Goal: Transaction & Acquisition: Purchase product/service

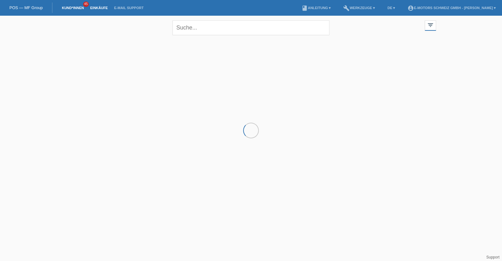
click at [97, 9] on link "Einkäufe" at bounding box center [99, 8] width 24 height 4
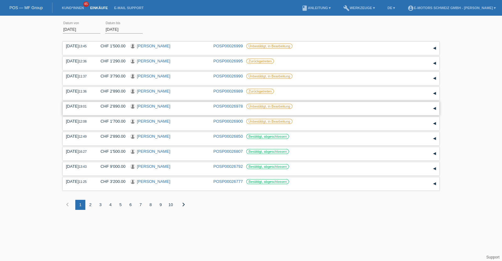
click at [149, 107] on link "[PERSON_NAME]" at bounding box center [154, 106] width 34 height 5
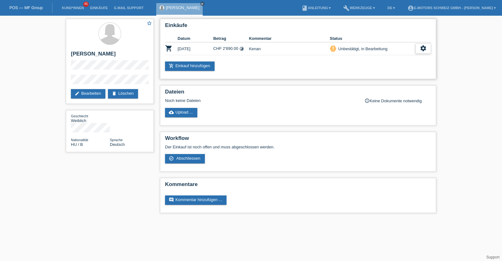
click at [423, 47] on icon "settings" at bounding box center [422, 48] width 7 height 7
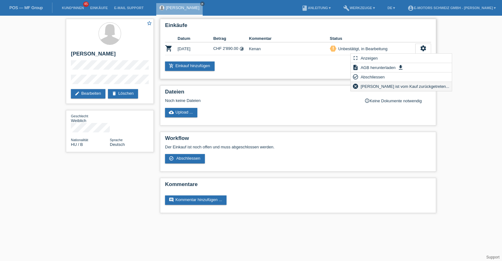
click at [359, 88] on div "cancel [PERSON_NAME] ist vom Kauf zurückgetreten..." at bounding box center [401, 86] width 101 height 9
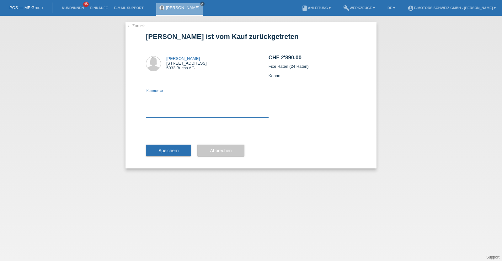
click at [208, 115] on textarea at bounding box center [207, 105] width 123 height 24
type textarea "kenan"
click at [173, 152] on span "Speichern" at bounding box center [168, 150] width 20 height 5
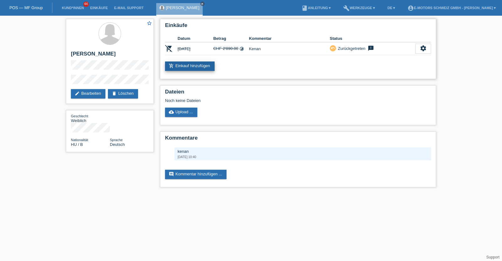
click at [205, 64] on link "add_shopping_cart Einkauf hinzufügen" at bounding box center [190, 65] width 50 height 9
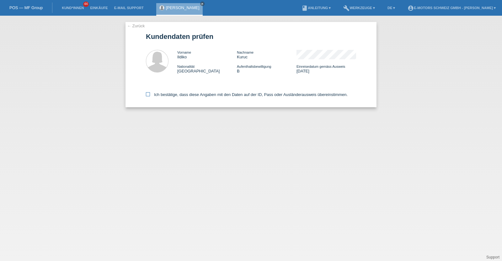
click at [195, 95] on label "Ich bestätige, dass diese Angaben mit den Daten auf der ID, Pass oder Ausländer…" at bounding box center [247, 94] width 202 height 5
click at [150, 95] on input "Ich bestätige, dass diese Angaben mit den Daten auf der ID, Pass oder Ausländer…" at bounding box center [148, 94] width 4 height 4
checkbox input "true"
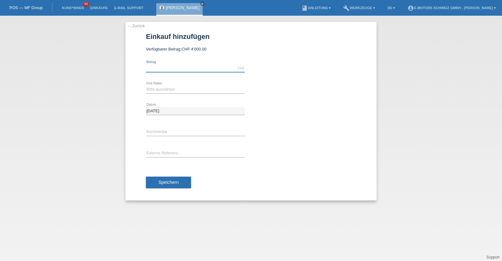
click at [175, 67] on input "text" at bounding box center [195, 68] width 99 height 8
type input "3790.00"
click at [165, 88] on select "Bitte auswählen 12 Raten 24 Raten 36 Raten 48 Raten" at bounding box center [195, 90] width 99 height 8
select select "214"
click at [146, 86] on select "Bitte auswählen 12 Raten 24 Raten 36 Raten 48 Raten" at bounding box center [195, 90] width 99 height 8
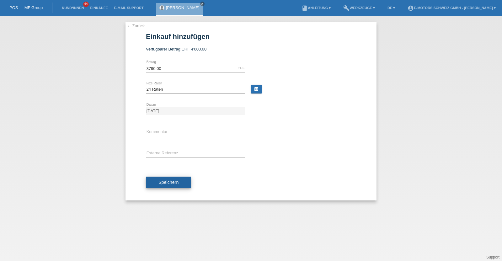
click at [164, 177] on button "Speichern" at bounding box center [168, 183] width 45 height 12
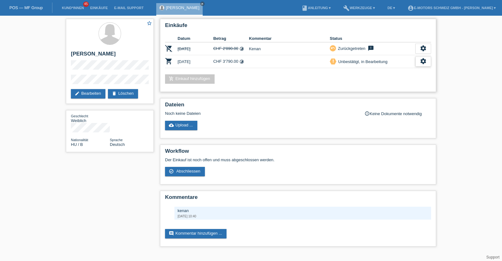
click at [424, 60] on icon "settings" at bounding box center [422, 61] width 7 height 7
click at [370, 89] on span "Abschliessen" at bounding box center [372, 90] width 26 height 8
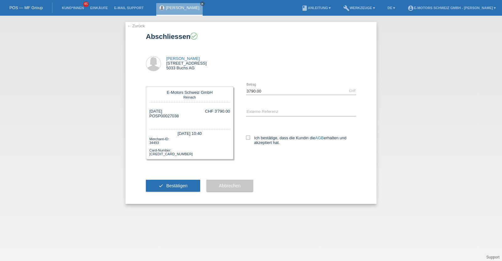
click at [248, 134] on div "Ich bestätige, dass die Kundin die AGB erhalten und akzeptiert hat." at bounding box center [301, 139] width 110 height 32
click at [247, 139] on icon at bounding box center [248, 137] width 4 height 4
click at [247, 139] on input "Ich bestätige, dass die Kundin die AGB erhalten und akzeptiert hat." at bounding box center [248, 137] width 4 height 4
checkbox input "true"
click at [174, 183] on button "check Bestätigen" at bounding box center [173, 186] width 54 height 12
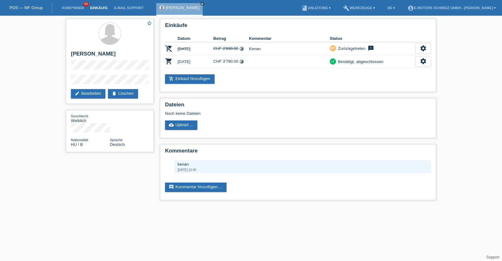
click at [97, 7] on link "Einkäufe" at bounding box center [99, 8] width 24 height 4
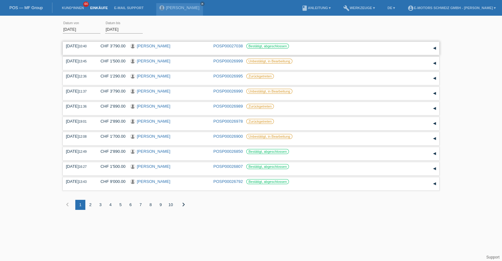
click at [148, 44] on link "[PERSON_NAME]" at bounding box center [154, 46] width 34 height 5
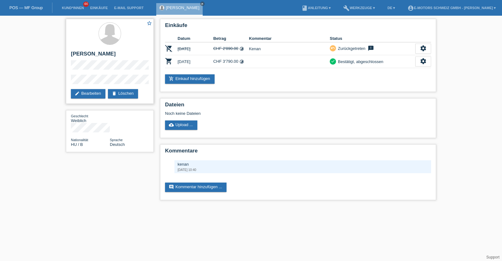
click at [78, 55] on h2 "[PERSON_NAME]" at bounding box center [110, 55] width 78 height 9
drag, startPoint x: 78, startPoint y: 54, endPoint x: 90, endPoint y: 54, distance: 11.9
click at [90, 54] on h2 "[PERSON_NAME]" at bounding box center [110, 55] width 78 height 9
copy h2 "[PERSON_NAME]"
click at [284, 80] on div "add_shopping_cart Einkauf hinzufügen" at bounding box center [298, 78] width 266 height 9
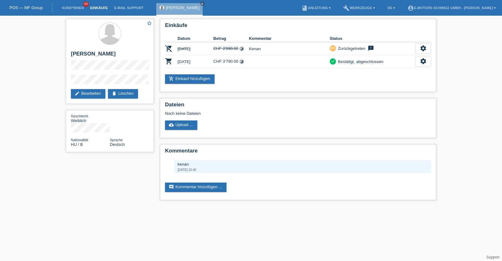
click at [101, 9] on link "Einkäufe" at bounding box center [99, 8] width 24 height 4
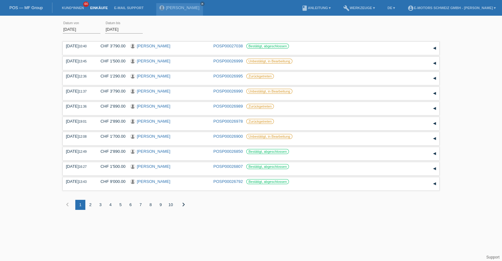
click at [80, 10] on li "Kund*innen 44" at bounding box center [73, 8] width 28 height 16
click at [160, 61] on link "Roxana Maria Reimann" at bounding box center [154, 61] width 34 height 5
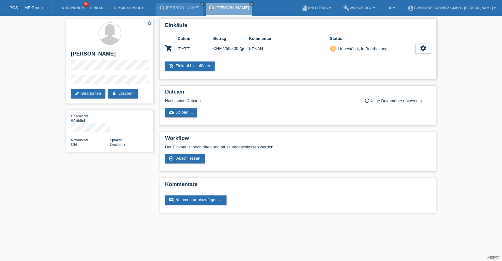
click at [420, 48] on icon "settings" at bounding box center [422, 48] width 7 height 7
click at [373, 74] on span "Abschliessen" at bounding box center [372, 77] width 26 height 8
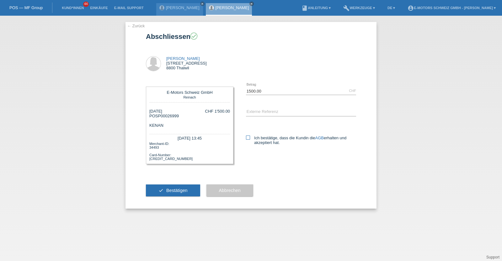
click at [246, 137] on icon at bounding box center [248, 137] width 4 height 4
click at [246, 137] on input "Ich bestätige, dass die Kundin die AGB erhalten und akzeptiert hat." at bounding box center [248, 137] width 4 height 4
checkbox input "true"
click at [177, 193] on span "Bestätigen" at bounding box center [176, 190] width 21 height 5
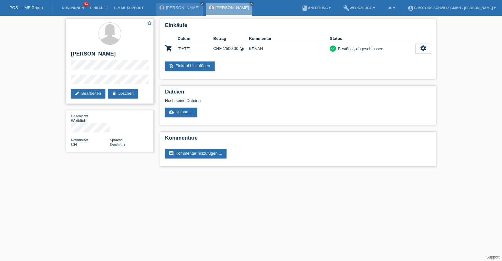
click at [74, 55] on h2 "[PERSON_NAME]" at bounding box center [110, 55] width 78 height 9
drag, startPoint x: 74, startPoint y: 54, endPoint x: 109, endPoint y: 54, distance: 35.4
click at [109, 54] on h2 "[PERSON_NAME]" at bounding box center [110, 55] width 78 height 9
copy h2 "[PERSON_NAME]"
click at [100, 8] on link "Einkäufe" at bounding box center [99, 8] width 24 height 4
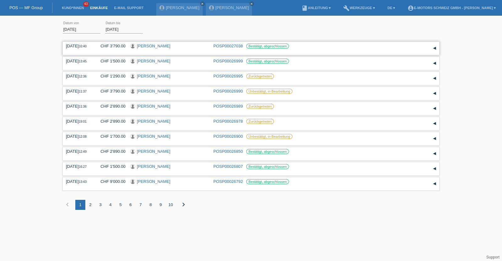
click at [144, 48] on link "[PERSON_NAME]" at bounding box center [154, 46] width 34 height 5
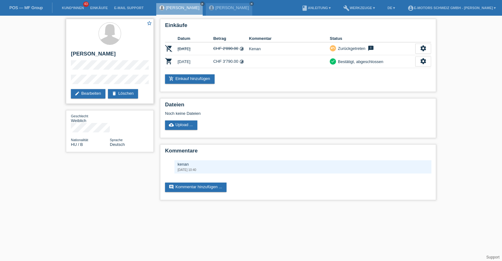
click at [74, 54] on h2 "[PERSON_NAME]" at bounding box center [110, 55] width 78 height 9
drag, startPoint x: 74, startPoint y: 54, endPoint x: 98, endPoint y: 50, distance: 24.1
click at [98, 50] on div "star_border Ildiko Kuruc edit Bearbeiten delete Löschen" at bounding box center [110, 61] width 88 height 85
copy h2 "[PERSON_NAME]"
click at [96, 8] on link "Einkäufe" at bounding box center [99, 8] width 24 height 4
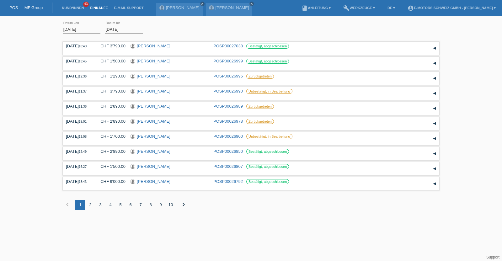
click at [98, 5] on li "Einkäufe" at bounding box center [99, 8] width 24 height 16
click at [103, 11] on li "Einkäufe" at bounding box center [99, 8] width 24 height 16
click at [101, 7] on link "Einkäufe" at bounding box center [99, 8] width 24 height 4
click at [70, 8] on link "Kund*innen" at bounding box center [73, 8] width 28 height 4
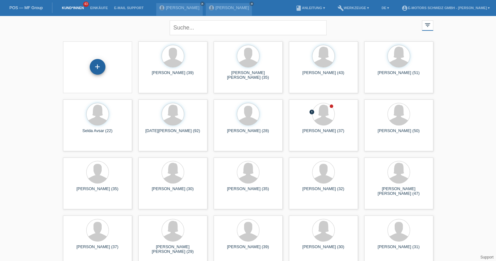
click at [100, 66] on div "+" at bounding box center [98, 67] width 16 height 16
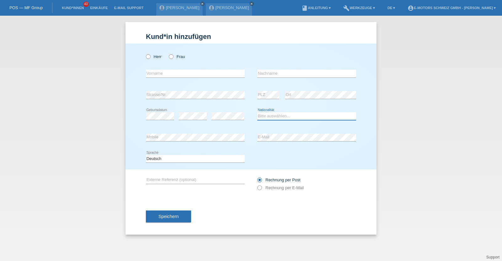
click at [269, 117] on select "Bitte auswählen... Schweiz Deutschland Liechtenstein Österreich ------------ Af…" at bounding box center [306, 116] width 99 height 8
select select "RS"
click at [257, 112] on select "Bitte auswählen... Schweiz Deutschland Liechtenstein Österreich ------------ Af…" at bounding box center [306, 116] width 99 height 8
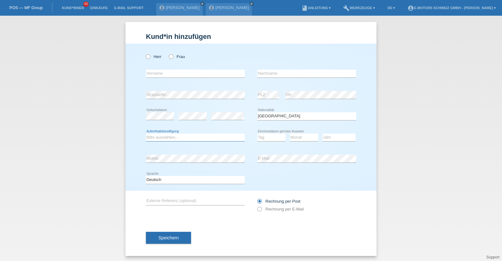
click at [158, 136] on select "Bitte auswählen... C B B - Flüchtlingsstatus Andere" at bounding box center [195, 138] width 99 height 8
select select "C"
click at [146, 134] on select "Bitte auswählen... C B B - Flüchtlingsstatus Andere" at bounding box center [195, 138] width 99 height 8
click at [145, 53] on icon at bounding box center [145, 53] width 0 height 0
click at [146, 57] on input "Herr" at bounding box center [148, 56] width 4 height 4
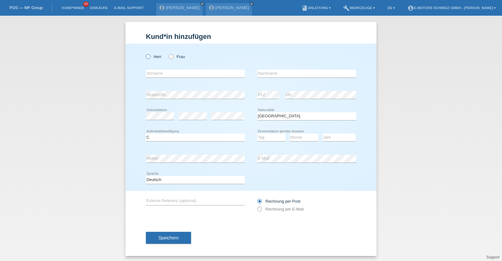
radio input "true"
click at [155, 71] on input "text" at bounding box center [195, 74] width 99 height 8
type input "Sasa"
type input "Grujic"
click at [221, 124] on div "error" at bounding box center [227, 116] width 33 height 21
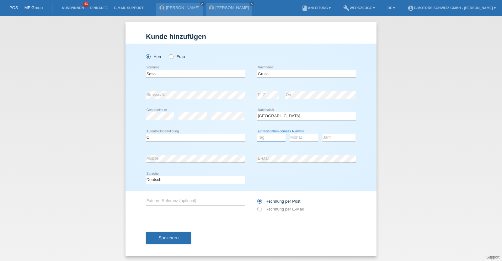
click at [272, 135] on select "Tag 01 02 03 04 05 06 07 08 09 10 11" at bounding box center [271, 138] width 28 height 8
select select "31"
click at [257, 134] on select "Tag 01 02 03 04 05 06 07 08 09 10 11" at bounding box center [271, 138] width 28 height 8
click at [290, 137] on select "Monat 01 02 03 04 05 06 07 08 09 10 11" at bounding box center [304, 138] width 28 height 8
select select "03"
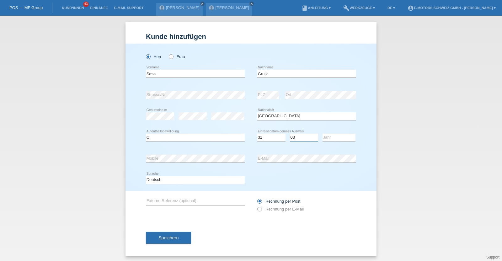
click at [290, 134] on select "Monat 01 02 03 04 05 06 07 08 09 10 11" at bounding box center [304, 138] width 28 height 8
click at [329, 139] on select "Jahr 2025 2024 2023 2022 2021 2020 2019 2018 2017 2016 2015 2014 2013 2012 2011…" at bounding box center [338, 138] width 33 height 8
select select "1997"
click at [322, 134] on select "Jahr 2025 2024 2023 2022 2021 2020 2019 2018 2017 2016 2015 2014 2013 2012 2011…" at bounding box center [338, 138] width 33 height 8
click at [252, 146] on div "Bitte auswählen... C B B - Flüchtlingsstatus Andere error Aufenthaltsbewilligun…" at bounding box center [251, 137] width 210 height 21
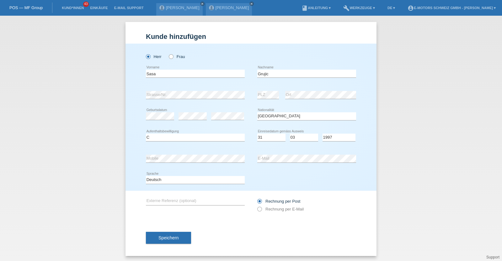
click at [175, 163] on div "error Mobile" at bounding box center [195, 158] width 99 height 21
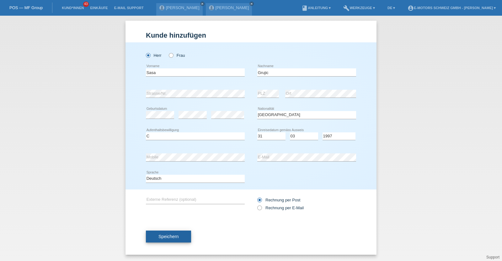
click at [163, 239] on button "Speichern" at bounding box center [168, 236] width 45 height 12
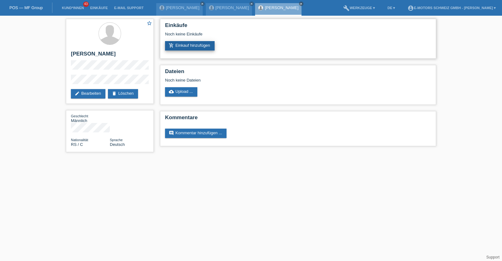
click at [179, 45] on link "add_shopping_cart Einkauf hinzufügen" at bounding box center [190, 45] width 50 height 9
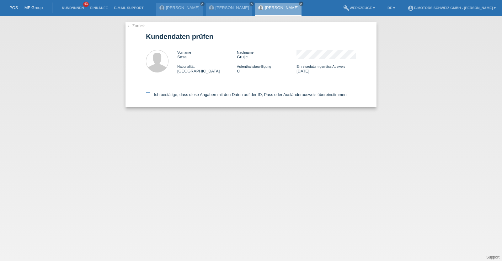
click at [180, 96] on label "Ich bestätige, dass diese Angaben mit den Daten auf der ID, Pass oder Ausländer…" at bounding box center [247, 94] width 202 height 5
click at [150, 96] on input "Ich bestätige, dass diese Angaben mit den Daten auf der ID, Pass oder Ausländer…" at bounding box center [148, 94] width 4 height 4
checkbox input "true"
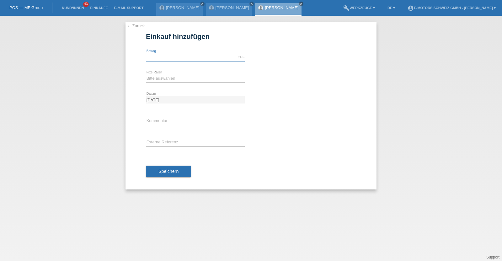
click at [184, 55] on input "text" at bounding box center [195, 57] width 99 height 8
type input "3790.00"
click at [168, 83] on div "Bitte auswählen 12 Raten 24 Raten 36 Raten 48 Raten error Fixe Raten" at bounding box center [195, 78] width 99 height 21
click at [165, 80] on select "Bitte auswählen 12 Raten 24 Raten 36 Raten 48 Raten" at bounding box center [195, 79] width 99 height 8
click at [146, 75] on select "Bitte auswählen 12 Raten 24 Raten 36 Raten 48 Raten" at bounding box center [195, 79] width 99 height 8
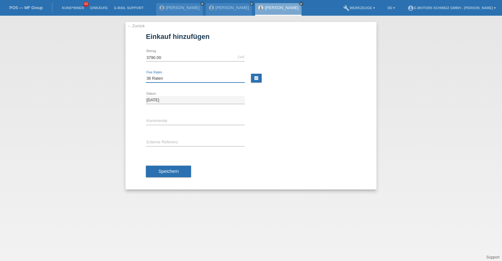
click at [158, 82] on select "Bitte auswählen 12 Raten 24 Raten 36 Raten 48 Raten" at bounding box center [195, 79] width 99 height 8
select select "214"
click at [146, 75] on select "Bitte auswählen 12 Raten 24 Raten 36 Raten 48 Raten" at bounding box center [195, 79] width 99 height 8
click at [175, 168] on button "Speichern" at bounding box center [168, 172] width 45 height 12
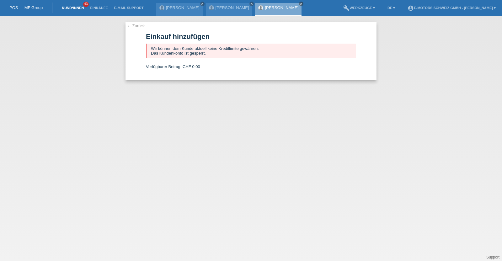
click at [75, 6] on link "Kund*innen" at bounding box center [73, 8] width 28 height 4
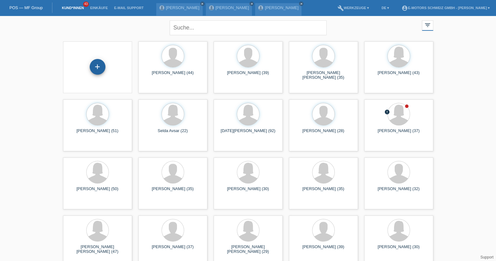
click at [98, 70] on div "+" at bounding box center [98, 67] width 16 height 16
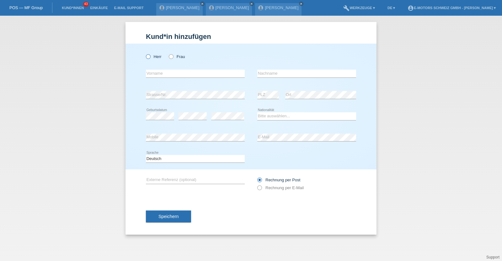
click at [145, 53] on icon at bounding box center [145, 53] width 0 height 0
click at [147, 57] on input "Herr" at bounding box center [148, 56] width 4 height 4
radio input "true"
click at [199, 71] on input "text" at bounding box center [195, 74] width 99 height 8
type input "[PERSON_NAME]"
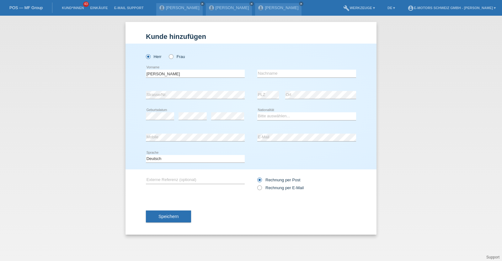
click at [207, 59] on div "Herr Frau" at bounding box center [195, 56] width 99 height 13
click at [271, 72] on input "text" at bounding box center [306, 74] width 99 height 8
paste input "Arsovski"
type input "Arsovski"
click at [329, 164] on div "Deutsch Français Italiano English error Sprache" at bounding box center [251, 158] width 210 height 21
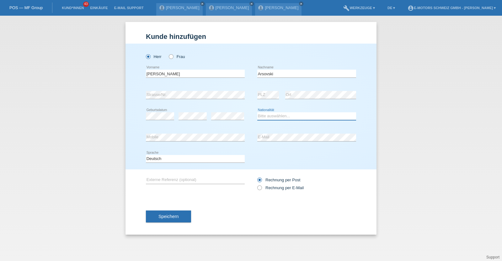
click at [282, 117] on select "Bitte auswählen... Schweiz Deutschland Liechtenstein Österreich ------------ Af…" at bounding box center [306, 116] width 99 height 8
select select "CH"
click at [257, 112] on select "Bitte auswählen... Schweiz Deutschland Liechtenstein Österreich ------------ Af…" at bounding box center [306, 116] width 99 height 8
click at [170, 214] on span "Speichern" at bounding box center [168, 216] width 20 height 5
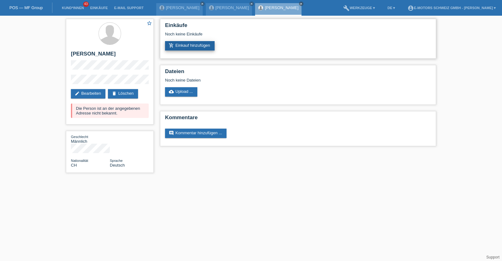
click at [192, 47] on link "add_shopping_cart Einkauf hinzufügen" at bounding box center [190, 45] width 50 height 9
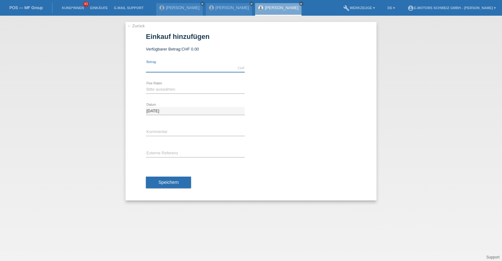
click at [182, 71] on input "text" at bounding box center [195, 68] width 99 height 8
click at [180, 92] on select "Bitte auswählen 12 Raten 24 Raten 36 Raten 48 Raten" at bounding box center [195, 90] width 99 height 8
select select "214"
click at [146, 86] on select "Bitte auswählen 12 Raten 24 Raten 36 Raten 48 Raten" at bounding box center [195, 90] width 99 height 8
click at [175, 69] on input "text" at bounding box center [195, 68] width 99 height 8
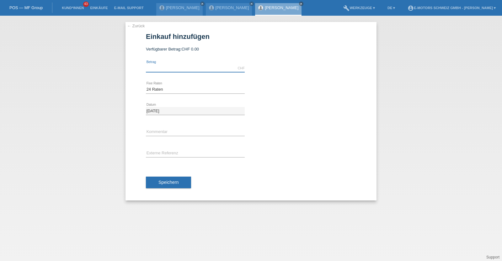
type input "2890.00"
click at [172, 182] on span "Speichern" at bounding box center [168, 182] width 20 height 5
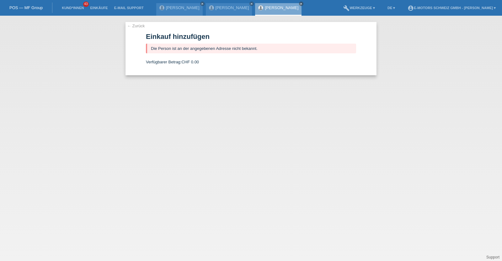
click at [283, 7] on link "[PERSON_NAME]" at bounding box center [282, 7] width 34 height 5
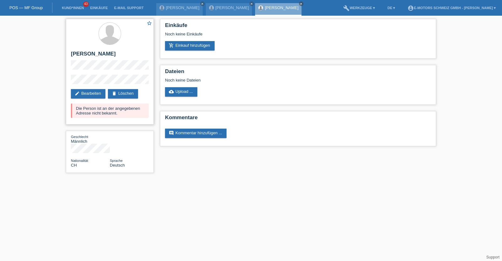
click at [69, 79] on div "star_border [PERSON_NAME] edit Bearbeiten delete Löschen Die Person ist an der …" at bounding box center [110, 72] width 88 height 106
click at [74, 7] on link "Kund*innen" at bounding box center [73, 8] width 28 height 4
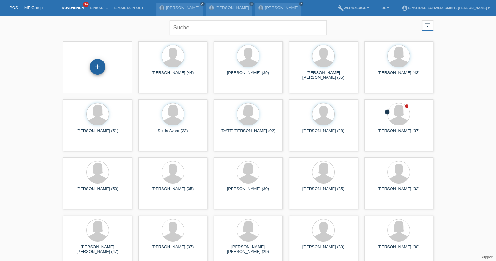
click at [98, 63] on div "+" at bounding box center [98, 67] width 16 height 16
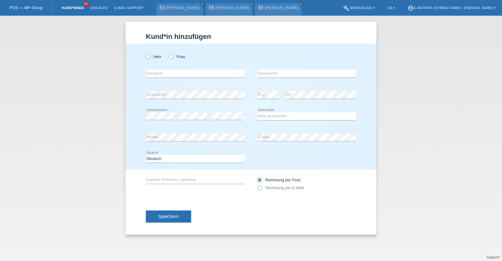
click at [73, 7] on link "Kund*innen" at bounding box center [73, 8] width 28 height 4
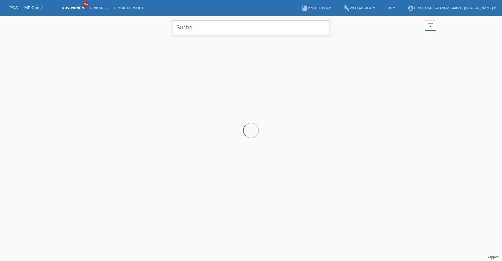
click at [216, 24] on input "text" at bounding box center [250, 27] width 157 height 15
type input "Reto"
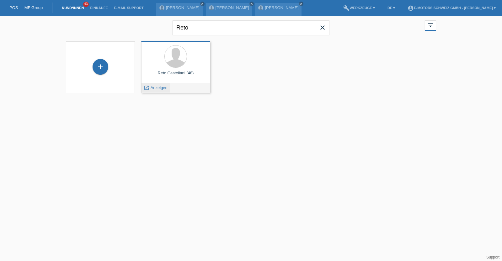
click at [161, 87] on span "Anzeigen" at bounding box center [158, 87] width 17 height 5
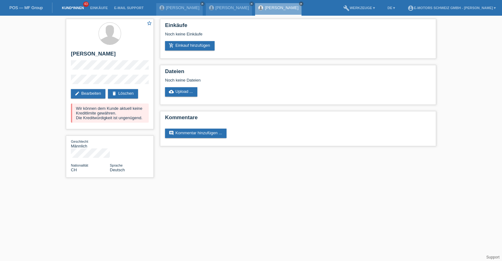
click at [76, 7] on link "Kund*innen" at bounding box center [73, 8] width 28 height 4
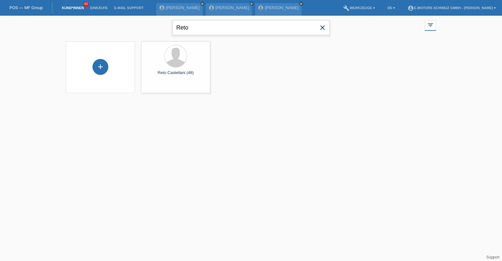
drag, startPoint x: 196, startPoint y: 29, endPoint x: 123, endPoint y: 18, distance: 74.1
click at [123, 18] on div "Reto close filter_list view_module Alle Kund*innen anzeigen star Markierte Kund…" at bounding box center [251, 27] width 376 height 23
type input "mustafa"
click at [103, 63] on div "+" at bounding box center [100, 67] width 16 height 16
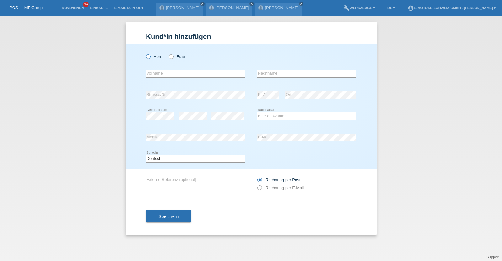
click at [150, 55] on label "Herr" at bounding box center [154, 56] width 16 height 5
click at [150, 55] on input "Herr" at bounding box center [148, 56] width 4 height 4
radio input "true"
click at [218, 135] on div "error Mobile error E-Mail" at bounding box center [251, 137] width 210 height 21
click at [136, 140] on div "Herr Frau error Vorname error" at bounding box center [250, 107] width 251 height 126
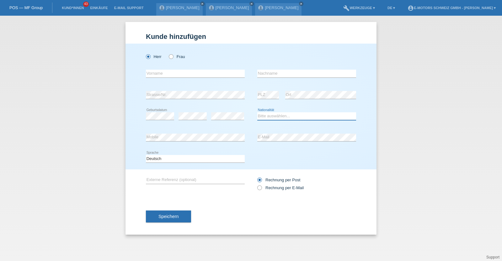
click at [276, 116] on select "Bitte auswählen... Schweiz Deutschland Liechtenstein Österreich ------------ Af…" at bounding box center [306, 116] width 99 height 8
select select "TR"
click at [257, 112] on select "Bitte auswählen... Schweiz Deutschland Liechtenstein Österreich ------------ Af…" at bounding box center [306, 116] width 99 height 8
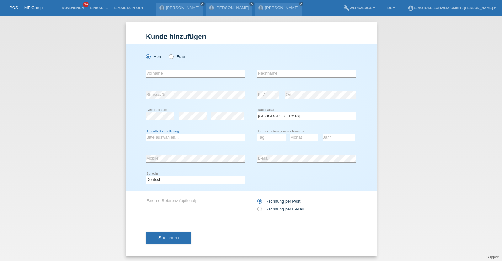
click at [191, 136] on select "Bitte auswählen... C B B - Flüchtlingsstatus Andere" at bounding box center [195, 138] width 99 height 8
click at [179, 134] on select "Bitte auswählen... C B B - Flüchtlingsstatus Andere" at bounding box center [195, 138] width 99 height 8
select select "C"
click at [146, 134] on select "Bitte auswählen... C B B - Flüchtlingsstatus Andere" at bounding box center [195, 138] width 99 height 8
click at [166, 71] on input "text" at bounding box center [195, 74] width 99 height 8
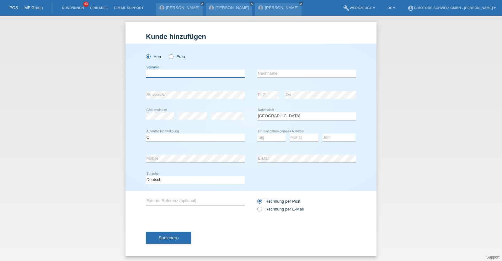
paste input "Mustafa"
type input "Mustafa"
click at [264, 73] on input "text" at bounding box center [306, 74] width 99 height 8
type input "Filik"
click at [161, 234] on button "Speichern" at bounding box center [168, 238] width 45 height 12
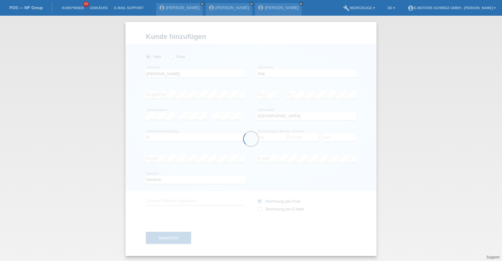
click at [268, 135] on div at bounding box center [250, 139] width 251 height 234
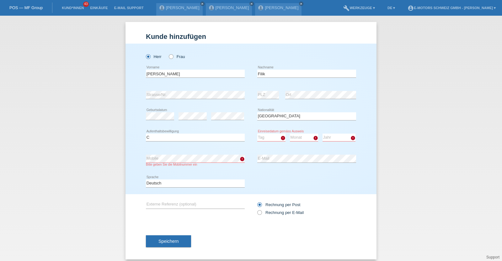
click at [268, 135] on select "Tag 01 02 03 04 05 06 07 08 09 10 11" at bounding box center [271, 138] width 28 height 8
click at [268, 136] on select "Tag 01 02 03 04 05 06 07 08 09 10 11" at bounding box center [271, 138] width 28 height 8
select select "30"
click at [257, 134] on select "Tag 01 02 03 04 05 06 07 08 09 10 11" at bounding box center [271, 138] width 28 height 8
click at [301, 138] on select "Monat 01 02 03 04 05 06 07 08 09 10 11" at bounding box center [304, 138] width 28 height 8
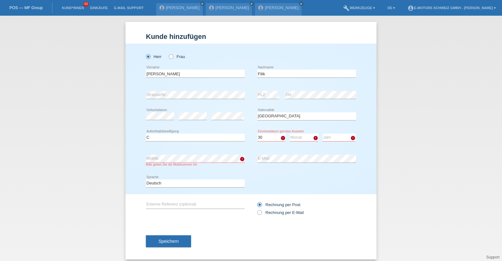
select select "08"
click at [290, 134] on select "Monat 01 02 03 04 05 06 07 08 09 10 11" at bounding box center [304, 138] width 28 height 8
click at [331, 136] on select "Jahr 2025 2024 2023 2022 2021 2020 2019 2018 2017 2016 2015 2014 2013 2012 2011…" at bounding box center [338, 138] width 33 height 8
select select "2007"
click at [322, 134] on select "Jahr 2025 2024 2023 2022 2021 2020 2019 2018 2017 2016 2015 2014 2013 2012 2011…" at bounding box center [338, 138] width 33 height 8
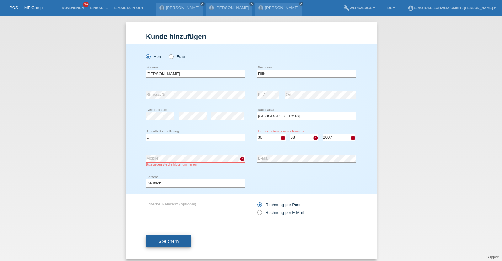
click at [169, 239] on span "Speichern" at bounding box center [168, 241] width 20 height 5
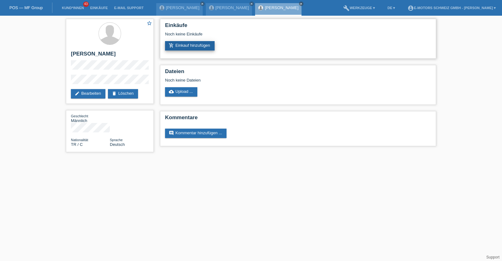
click at [190, 41] on link "add_shopping_cart Einkauf hinzufügen" at bounding box center [190, 45] width 50 height 9
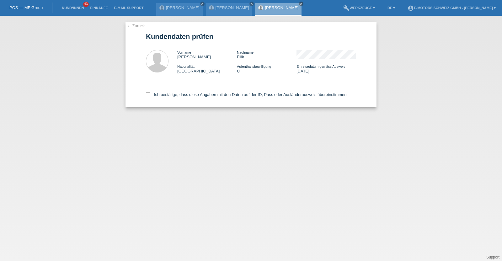
click at [181, 90] on div "Ich bestätige, dass diese Angaben mit den Daten auf der ID, Pass oder Ausländer…" at bounding box center [251, 94] width 210 height 28
click at [181, 96] on label "Ich bestätige, dass diese Angaben mit den Daten auf der ID, Pass oder Ausländer…" at bounding box center [247, 94] width 202 height 5
click at [150, 96] on input "Ich bestätige, dass diese Angaben mit den Daten auf der ID, Pass oder Ausländer…" at bounding box center [148, 94] width 4 height 4
checkbox input "true"
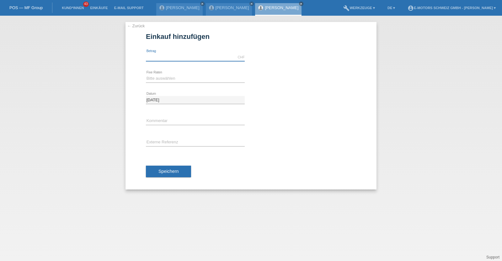
click at [162, 56] on input "text" at bounding box center [195, 57] width 99 height 8
type input "2890.00"
click at [169, 76] on select "Bitte auswählen 12 Raten 24 Raten 36 Raten 48 Raten" at bounding box center [195, 79] width 99 height 8
select select "214"
click at [146, 75] on select "Bitte auswählen 12 Raten 24 Raten 36 Raten 48 Raten" at bounding box center [195, 79] width 99 height 8
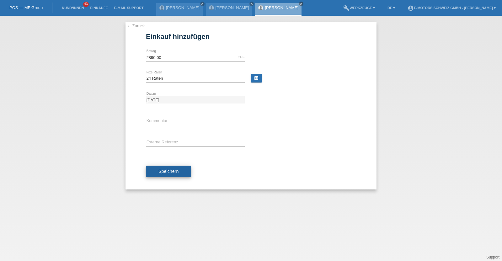
click at [171, 169] on span "Speichern" at bounding box center [168, 171] width 20 height 5
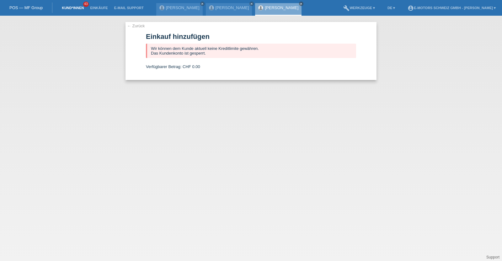
click at [67, 8] on link "Kund*innen" at bounding box center [73, 8] width 28 height 4
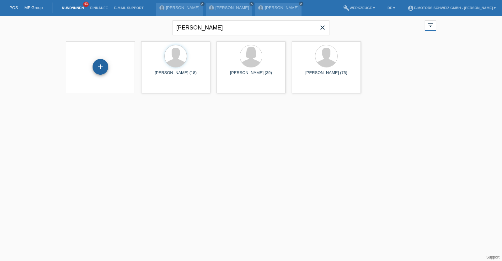
click at [99, 64] on div "+" at bounding box center [100, 67] width 16 height 16
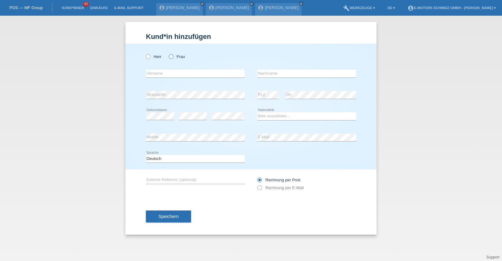
click at [168, 53] on icon at bounding box center [168, 53] width 0 height 0
click at [172, 55] on input "Frau" at bounding box center [171, 56] width 4 height 4
radio input "true"
click at [235, 139] on div "error Mobile error E-Mail" at bounding box center [251, 137] width 210 height 21
click at [282, 112] on select "Bitte auswählen... Schweiz Deutschland Liechtenstein Österreich ------------ Af…" at bounding box center [306, 116] width 99 height 8
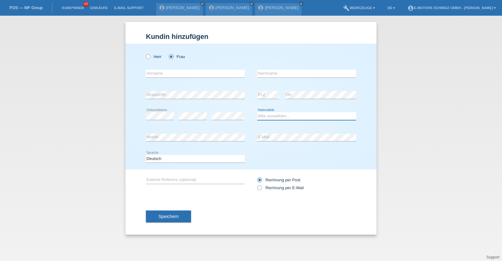
select select "CH"
click at [257, 112] on select "Bitte auswählen... Schweiz Deutschland Liechtenstein Österreich ------------ Af…" at bounding box center [306, 116] width 99 height 8
click at [276, 74] on input "text" at bounding box center [306, 74] width 99 height 8
type input "Weber"
click at [230, 72] on input "text" at bounding box center [195, 74] width 99 height 8
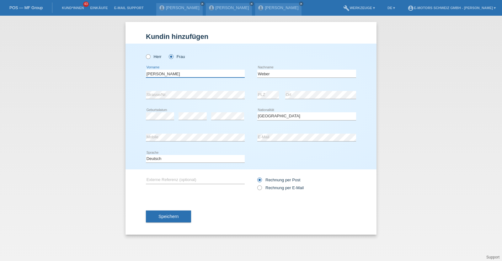
type input "[PERSON_NAME]"
click at [151, 108] on div "error Geburtsdatum" at bounding box center [160, 116] width 28 height 21
click at [167, 217] on span "Speichern" at bounding box center [168, 216] width 20 height 5
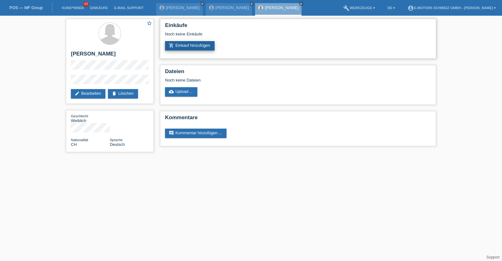
click at [194, 46] on link "add_shopping_cart Einkauf hinzufügen" at bounding box center [190, 45] width 50 height 9
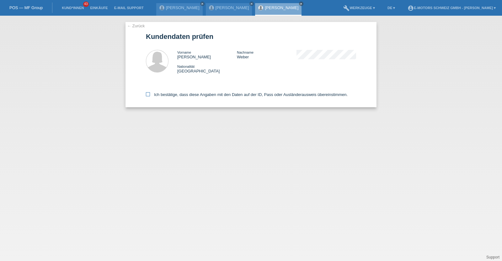
click at [170, 93] on label "Ich bestätige, dass diese Angaben mit den Daten auf der ID, Pass oder Ausländer…" at bounding box center [247, 94] width 202 height 5
click at [150, 93] on input "Ich bestätige, dass diese Angaben mit den Daten auf der ID, Pass oder Ausländer…" at bounding box center [148, 94] width 4 height 4
checkbox input "true"
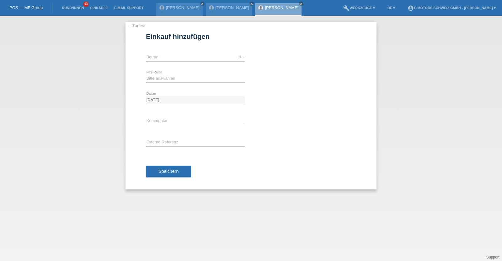
click at [201, 63] on div "CHF error [GEOGRAPHIC_DATA]" at bounding box center [195, 57] width 99 height 21
click at [201, 62] on div "CHF error [GEOGRAPHIC_DATA]" at bounding box center [195, 57] width 99 height 21
click at [201, 57] on input "text" at bounding box center [195, 57] width 99 height 8
type input "3790.00"
click at [170, 78] on select "Bitte auswählen 12 Raten 24 Raten 36 Raten 48 Raten" at bounding box center [195, 79] width 99 height 8
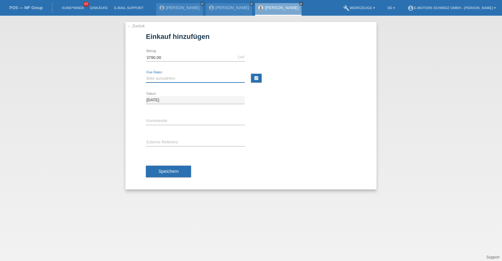
select select "214"
click at [146, 75] on select "Bitte auswählen 12 Raten 24 Raten 36 Raten 48 Raten" at bounding box center [195, 79] width 99 height 8
click at [169, 174] on button "Speichern" at bounding box center [168, 172] width 45 height 12
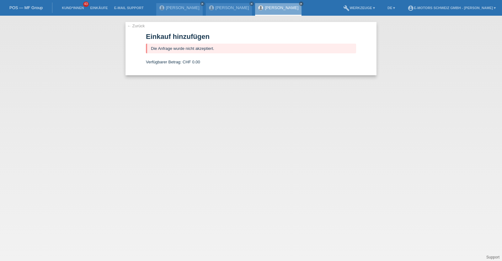
click at [273, 7] on link "[PERSON_NAME]" at bounding box center [282, 7] width 34 height 5
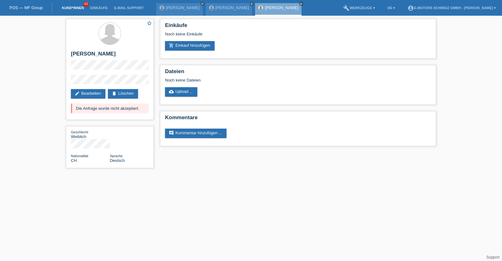
click at [68, 8] on link "Kund*innen" at bounding box center [73, 8] width 28 height 4
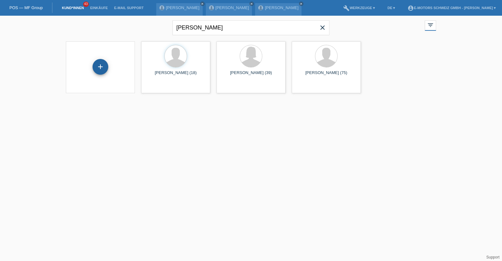
click at [106, 67] on div "+" at bounding box center [100, 66] width 15 height 11
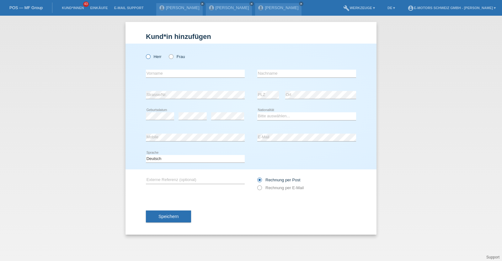
click at [145, 53] on icon at bounding box center [145, 53] width 0 height 0
click at [146, 55] on input "Herr" at bounding box center [148, 56] width 4 height 4
radio input "true"
click at [157, 71] on input "text" at bounding box center [195, 74] width 99 height 8
type input "Yad"
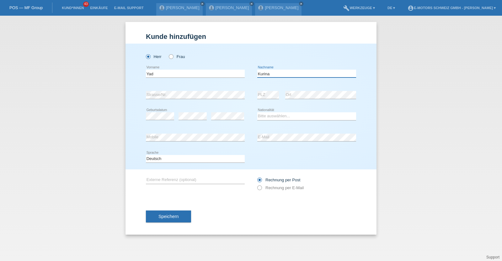
type input "Kurina"
click at [130, 137] on div "Herr Frau Yad error Vorname C" at bounding box center [250, 107] width 251 height 126
click at [246, 91] on div "error Strasse/Nr. error PLZ error Ort" at bounding box center [251, 94] width 210 height 21
click at [281, 118] on select "Bitte auswählen... [GEOGRAPHIC_DATA] [GEOGRAPHIC_DATA] [GEOGRAPHIC_DATA] [GEOGR…" at bounding box center [306, 116] width 99 height 8
select select "CH"
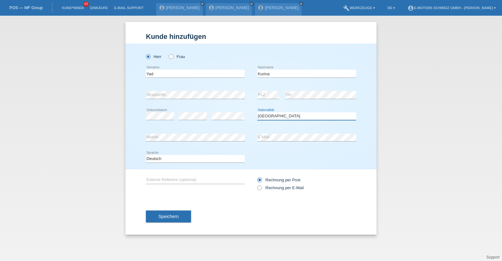
click at [257, 112] on select "Bitte auswählen... Schweiz Deutschland Liechtenstein Österreich ------------ Af…" at bounding box center [306, 116] width 99 height 8
click at [227, 111] on div "error" at bounding box center [227, 116] width 33 height 21
click at [182, 216] on button "Speichern" at bounding box center [168, 216] width 45 height 12
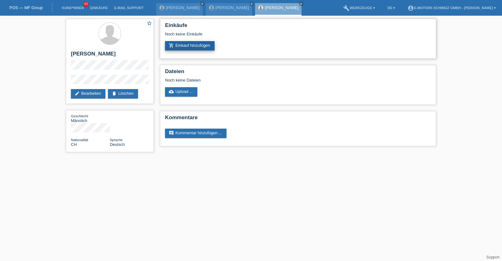
click at [193, 42] on link "add_shopping_cart Einkauf hinzufügen" at bounding box center [190, 45] width 50 height 9
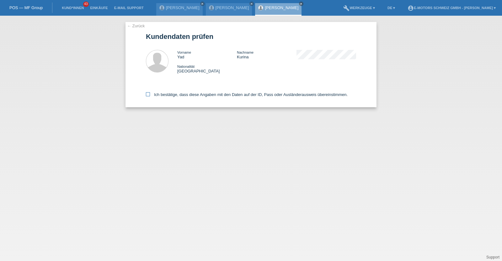
click at [201, 92] on label "Ich bestätige, dass diese Angaben mit den Daten auf der ID, Pass oder Ausländer…" at bounding box center [247, 94] width 202 height 5
click at [150, 92] on input "Ich bestätige, dass diese Angaben mit den Daten auf der ID, Pass oder Ausländer…" at bounding box center [148, 94] width 4 height 4
checkbox input "true"
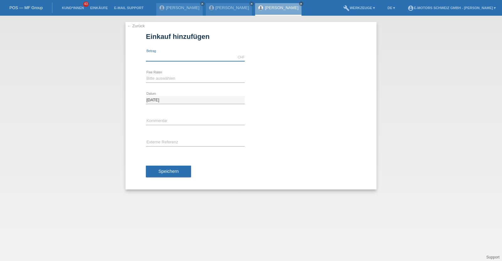
click at [172, 57] on input "text" at bounding box center [195, 57] width 99 height 8
type input "3790.00"
click at [183, 80] on select "Bitte auswählen 12 Raten 24 Raten 36 Raten 48 Raten" at bounding box center [195, 79] width 99 height 8
select select "214"
click at [146, 75] on select "Bitte auswählen 12 Raten 24 Raten 36 Raten 48 Raten" at bounding box center [195, 79] width 99 height 8
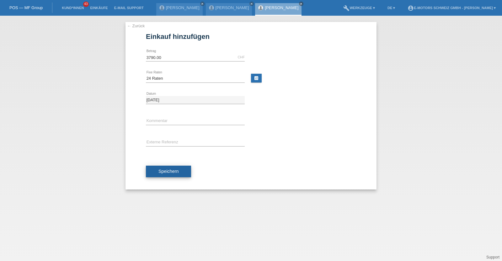
click at [167, 169] on span "Speichern" at bounding box center [168, 171] width 20 height 5
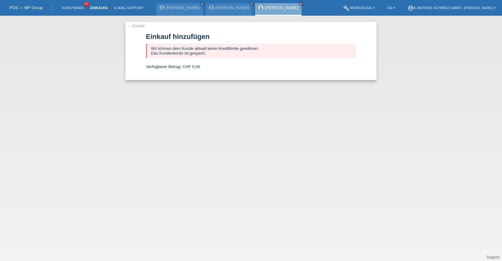
click at [106, 8] on link "Einkäufe" at bounding box center [99, 8] width 24 height 4
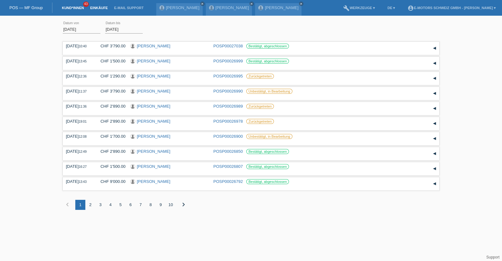
click at [79, 7] on link "Kund*innen" at bounding box center [73, 8] width 28 height 4
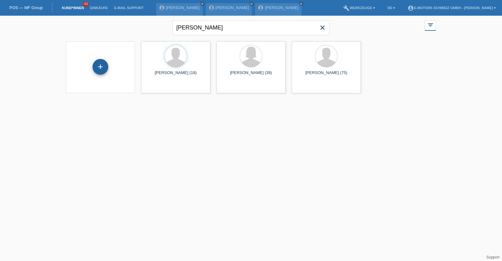
click at [103, 70] on div "+" at bounding box center [100, 67] width 16 height 16
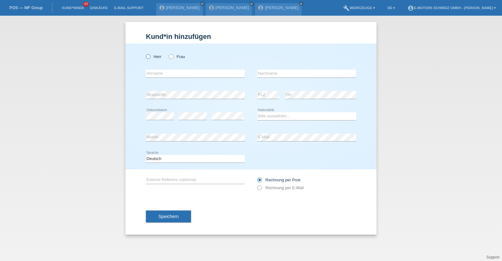
click at [155, 55] on label "Herr" at bounding box center [154, 56] width 16 height 5
click at [150, 55] on input "Herr" at bounding box center [148, 56] width 4 height 4
radio input "true"
click at [158, 73] on input "text" at bounding box center [195, 74] width 99 height 8
type input "Mate"
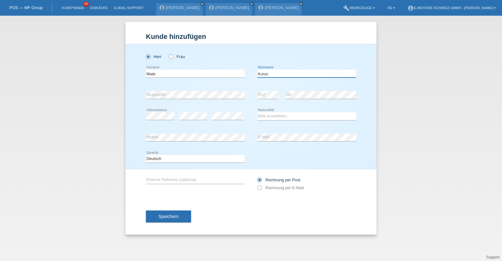
type input "Kuruc"
click at [276, 116] on select "Bitte auswählen... Schweiz Deutschland Liechtenstein Österreich ------------ Af…" at bounding box center [306, 116] width 99 height 8
select select "HU"
click at [257, 112] on select "Bitte auswählen... Schweiz Deutschland Liechtenstein Österreich ------------ Af…" at bounding box center [306, 116] width 99 height 8
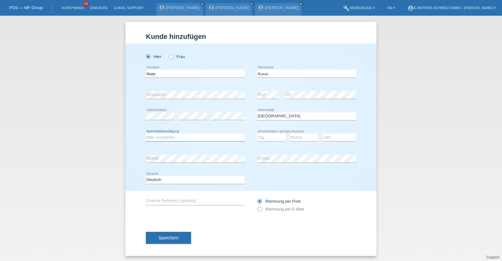
click at [166, 137] on select "Bitte auswählen... C B B - Flüchtlingsstatus Andere" at bounding box center [195, 138] width 99 height 8
select select "C"
click at [146, 134] on select "Bitte auswählen... C B B - Flüchtlingsstatus Andere" at bounding box center [195, 138] width 99 height 8
click at [268, 136] on select "Tag 01 02 03 04 05 06 07 08 09 10 11" at bounding box center [271, 138] width 28 height 8
select select "04"
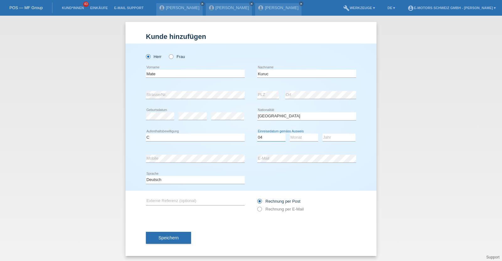
click at [257, 134] on select "Tag 01 02 03 04 05 06 07 08 09 10 11" at bounding box center [271, 138] width 28 height 8
click at [296, 134] on select "Monat 01 02 03 04 05 06 07 08 09 10 11" at bounding box center [304, 138] width 28 height 8
select select "06"
click at [290, 134] on select "Monat 01 02 03 04 05 06 07 08 09 10 11" at bounding box center [304, 138] width 28 height 8
click at [336, 137] on select "Jahr 2025 2024 2023 2022 2021 2020 2019 2018 2017 2016 2015 2014 2013 2012 2011…" at bounding box center [338, 138] width 33 height 8
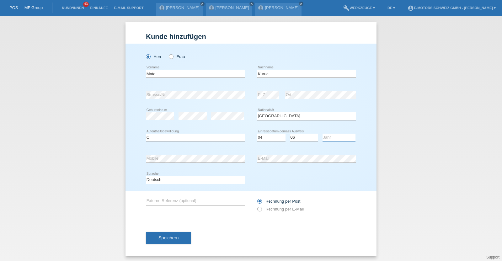
select select "2012"
click at [322, 134] on select "Jahr 2025 2024 2023 2022 2021 2020 2019 2018 2017 2016 2015 2014 2013 2012 2011…" at bounding box center [338, 138] width 33 height 8
click at [170, 237] on span "Speichern" at bounding box center [168, 237] width 20 height 5
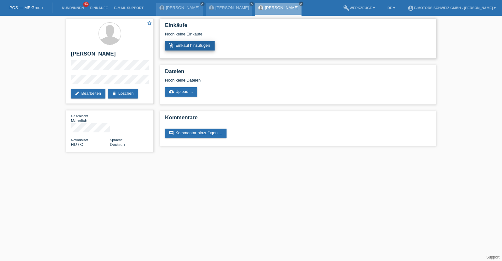
click at [178, 47] on link "add_shopping_cart Einkauf hinzufügen" at bounding box center [190, 45] width 50 height 9
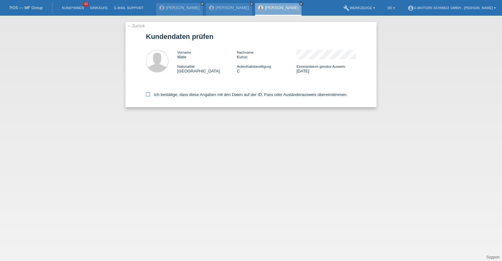
click at [182, 97] on div "Ich bestätige, dass diese Angaben mit den Daten auf der ID, Pass oder Ausländer…" at bounding box center [251, 94] width 210 height 28
click at [182, 97] on label "Ich bestätige, dass diese Angaben mit den Daten auf der ID, Pass oder Ausländer…" at bounding box center [247, 94] width 202 height 5
click at [150, 96] on input "Ich bestätige, dass diese Angaben mit den Daten auf der ID, Pass oder Ausländer…" at bounding box center [148, 94] width 4 height 4
checkbox input "true"
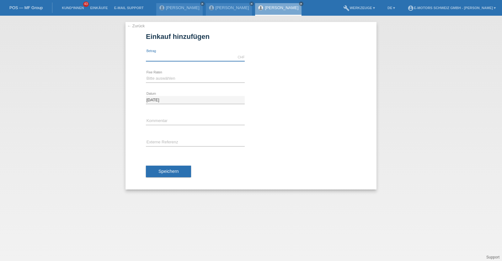
click at [187, 54] on input "text" at bounding box center [195, 57] width 99 height 8
type input "3990.00"
click at [181, 81] on select "Bitte auswählen 12 Raten 24 Raten 36 Raten 48 Raten" at bounding box center [195, 79] width 99 height 8
select select "214"
click at [146, 75] on select "Bitte auswählen 12 Raten 24 Raten 36 Raten 48 Raten" at bounding box center [195, 79] width 99 height 8
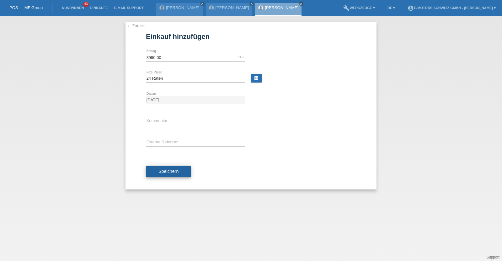
click at [164, 171] on span "Speichern" at bounding box center [168, 171] width 20 height 5
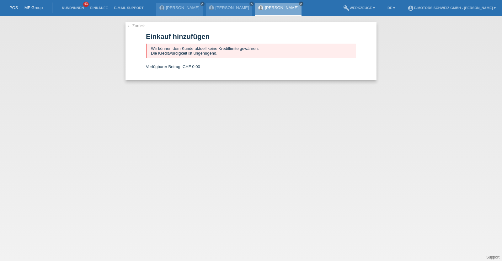
click at [265, 8] on link "[PERSON_NAME]" at bounding box center [282, 7] width 34 height 5
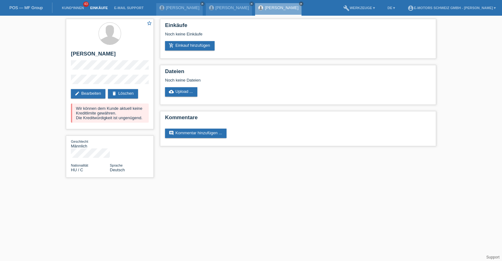
click at [103, 7] on link "Einkäufe" at bounding box center [99, 8] width 24 height 4
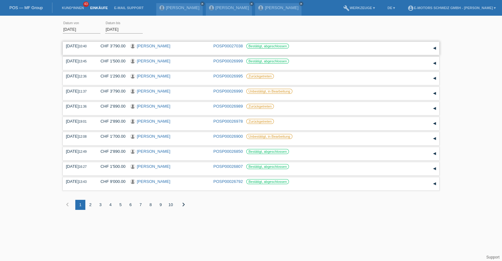
click at [151, 46] on link "[PERSON_NAME]" at bounding box center [154, 46] width 34 height 5
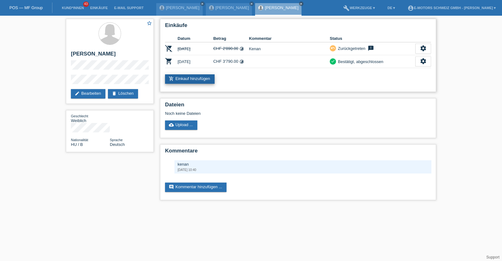
click at [171, 77] on icon "add_shopping_cart" at bounding box center [171, 78] width 5 height 5
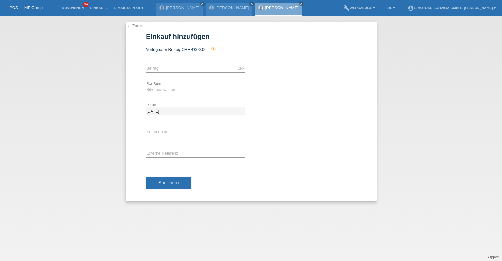
click at [265, 9] on link "[PERSON_NAME]" at bounding box center [282, 7] width 34 height 5
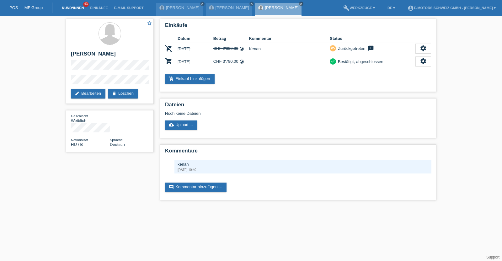
click at [75, 7] on link "Kund*innen" at bounding box center [73, 8] width 28 height 4
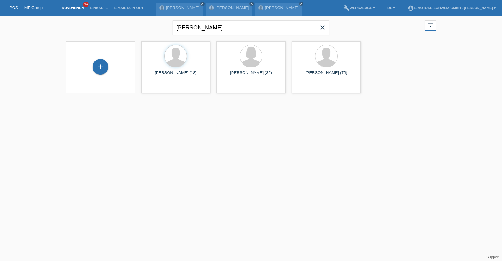
click at [323, 26] on icon "close" at bounding box center [323, 28] width 8 height 8
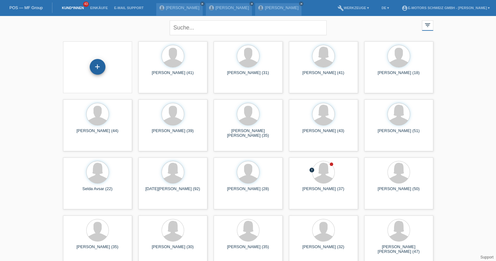
click at [100, 67] on div "+" at bounding box center [98, 67] width 16 height 16
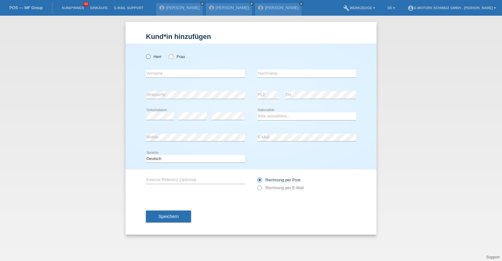
click at [155, 55] on label "Herr" at bounding box center [154, 56] width 16 height 5
click at [150, 55] on input "Herr" at bounding box center [148, 56] width 4 height 4
radio input "true"
click at [163, 70] on input "text" at bounding box center [195, 74] width 99 height 8
paste input "[PERSON_NAME]"
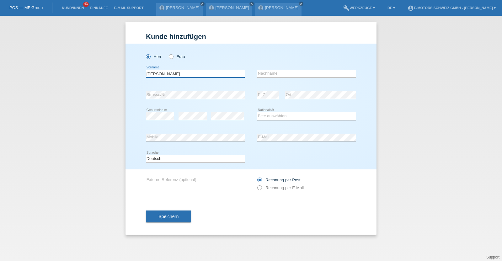
type input "[PERSON_NAME]"
click at [104, 90] on div "Kund*in hinzufügen Kunde hinzufügen Kundin hinzufügen Herr Frau Abdirizak error…" at bounding box center [251, 138] width 502 height 245
click at [275, 74] on input "text" at bounding box center [306, 74] width 99 height 8
type input "[PERSON_NAME]"
click at [269, 116] on select "Bitte auswählen... Schweiz Deutschland Liechtenstein Österreich ------------ Af…" at bounding box center [306, 116] width 99 height 8
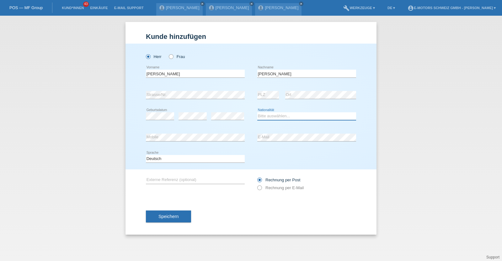
select select "SO"
click at [257, 112] on select "Bitte auswählen... Schweiz Deutschland Liechtenstein Österreich ------------ Af…" at bounding box center [306, 116] width 99 height 8
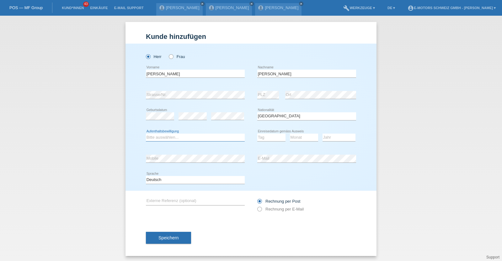
click at [204, 137] on select "Bitte auswählen... C B B - Flüchtlingsstatus Andere" at bounding box center [195, 138] width 99 height 8
select select "C"
click at [146, 134] on select "Bitte auswählen... C B B - Flüchtlingsstatus Andere" at bounding box center [195, 138] width 99 height 8
click at [258, 137] on select "Tag 01 02 03 04 05 06 07 08 09 10 11" at bounding box center [271, 138] width 28 height 8
select select "20"
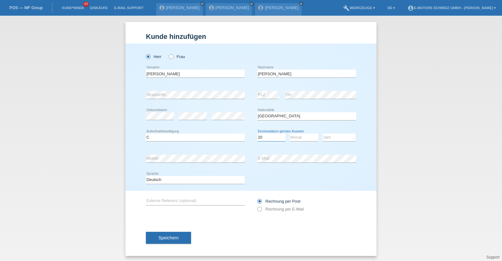
click at [257, 134] on select "Tag 01 02 03 04 05 06 07 08 09 10 11" at bounding box center [271, 138] width 28 height 8
click at [293, 137] on select "Monat 01 02 03 04 05 06 07 08 09 10 11" at bounding box center [304, 138] width 28 height 8
select select "10"
click at [290, 134] on select "Monat 01 02 03 04 05 06 07 08 09 10 11" at bounding box center [304, 138] width 28 height 8
click at [333, 140] on select "Jahr 2025 2024 2023 2022 2021 2020 2019 2018 2017 2016 2015 2014 2013 2012 2011…" at bounding box center [338, 138] width 33 height 8
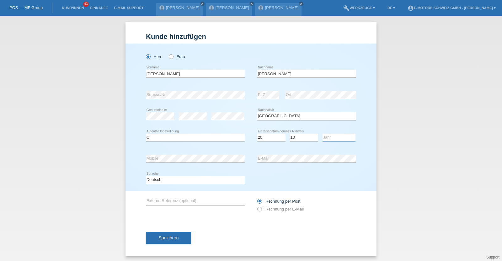
select select "2015"
click at [322, 134] on select "Jahr 2025 2024 2023 2022 2021 2020 2019 2018 2017 2016 2015 2014 2013 2012 2011…" at bounding box center [338, 138] width 33 height 8
click at [134, 159] on div "Herr Frau Abdirizak error Vorname" at bounding box center [250, 117] width 251 height 147
click at [175, 242] on button "Speichern" at bounding box center [168, 238] width 45 height 12
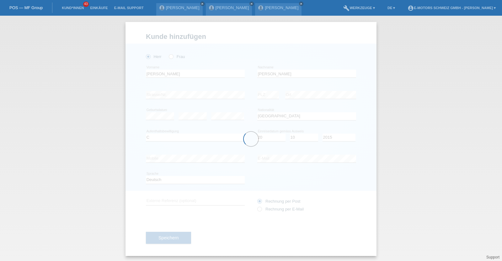
click at [225, 173] on div at bounding box center [250, 139] width 251 height 234
click at [107, 127] on div "Kund*in hinzufügen Kunde hinzufügen Kundin hinzufügen Herr Frau Abdirizak error…" at bounding box center [251, 138] width 502 height 245
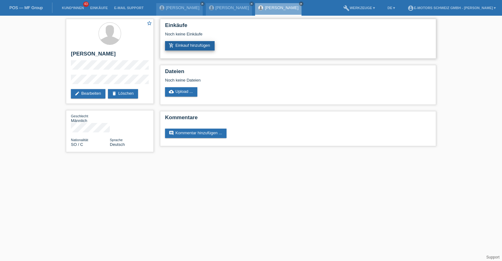
click at [174, 43] on link "add_shopping_cart Einkauf hinzufügen" at bounding box center [190, 45] width 50 height 9
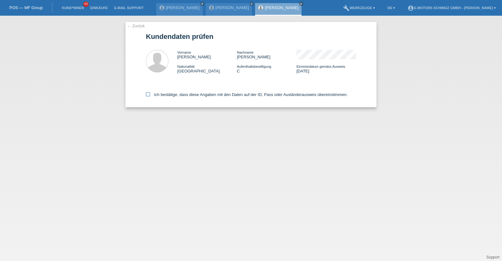
click at [195, 95] on label "Ich bestätige, dass diese Angaben mit den Daten auf der ID, Pass oder Ausländer…" at bounding box center [247, 94] width 202 height 5
click at [150, 95] on input "Ich bestätige, dass diese Angaben mit den Daten auf der ID, Pass oder Ausländer…" at bounding box center [148, 94] width 4 height 4
checkbox input "true"
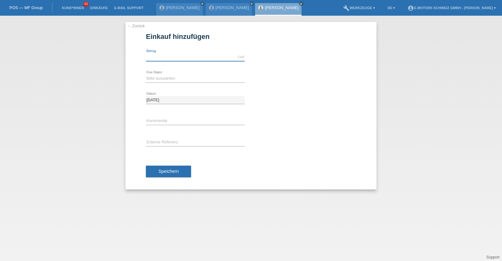
click at [175, 57] on input "text" at bounding box center [195, 57] width 99 height 8
type input "2890.00"
click at [180, 78] on select "Bitte auswählen 12 Raten 24 Raten 36 Raten 48 Raten" at bounding box center [195, 79] width 99 height 8
select select "213"
click at [146, 75] on select "Bitte auswählen 12 Raten 24 Raten 36 Raten 48 Raten" at bounding box center [195, 79] width 99 height 8
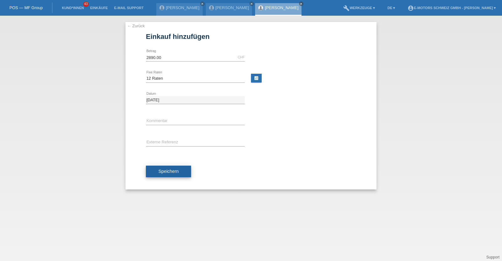
click at [177, 167] on button "Speichern" at bounding box center [168, 172] width 45 height 12
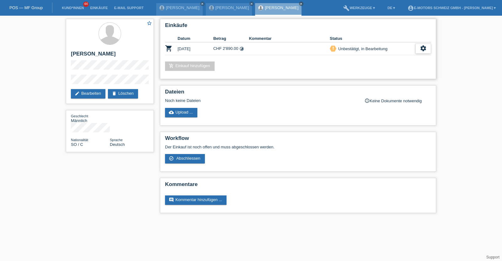
click at [420, 45] on icon "settings" at bounding box center [422, 48] width 7 height 7
click at [303, 70] on div "add_shopping_cart Einkauf hinzufügen" at bounding box center [298, 65] width 266 height 9
click at [425, 48] on icon "settings" at bounding box center [422, 48] width 7 height 7
click at [382, 87] on span "Kunde ist vom Kauf zurückgetreten..." at bounding box center [394, 86] width 69 height 8
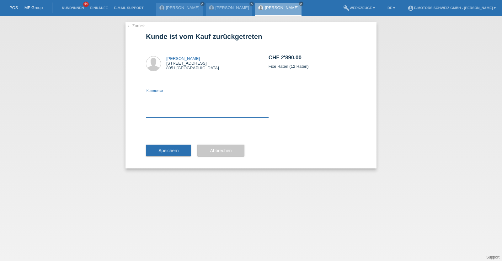
click at [182, 116] on textarea at bounding box center [207, 105] width 123 height 24
type textarea "neu"
click at [172, 151] on span "Speichern" at bounding box center [168, 150] width 20 height 5
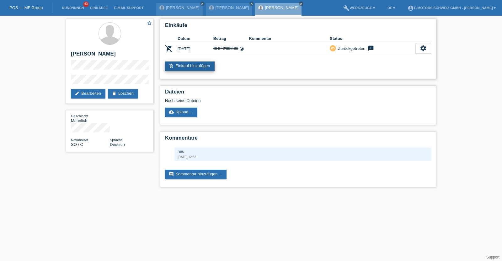
click at [172, 68] on icon "add_shopping_cart" at bounding box center [171, 65] width 5 height 5
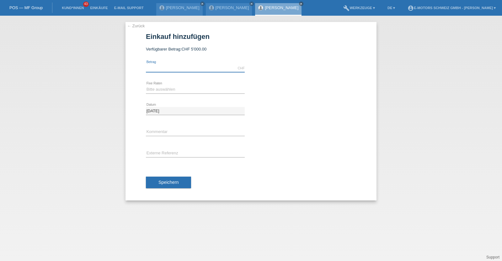
click at [174, 69] on input "text" at bounding box center [195, 68] width 99 height 8
type input "4990.00"
click at [171, 91] on select "Bitte auswählen 12 Raten 24 Raten 36 Raten 48 Raten" at bounding box center [195, 90] width 99 height 8
select select "214"
click at [146, 86] on select "Bitte auswählen 12 Raten 24 Raten 36 Raten 48 Raten" at bounding box center [195, 90] width 99 height 8
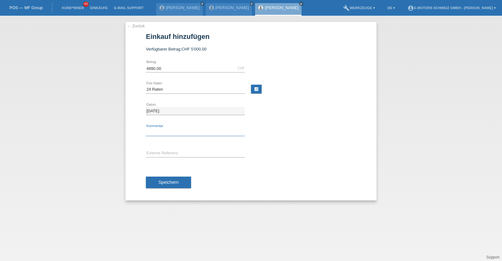
click at [165, 131] on input "text" at bounding box center [195, 132] width 99 height 8
type input "KENAN"
click at [166, 180] on span "Speichern" at bounding box center [168, 182] width 20 height 5
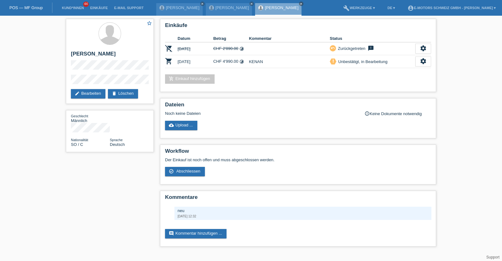
click at [95, 5] on li "Einkäufe" at bounding box center [99, 8] width 24 height 16
click at [95, 10] on link "Einkäufe" at bounding box center [99, 8] width 24 height 4
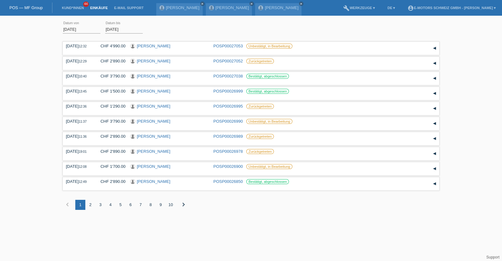
click at [158, 37] on div "01.08.2025 error Datum von 04.09.2025 error Datum bis Übernehmen" at bounding box center [251, 29] width 376 height 21
click at [149, 78] on link "[PERSON_NAME]" at bounding box center [154, 76] width 34 height 5
click at [150, 76] on link "[PERSON_NAME]" at bounding box center [154, 76] width 34 height 5
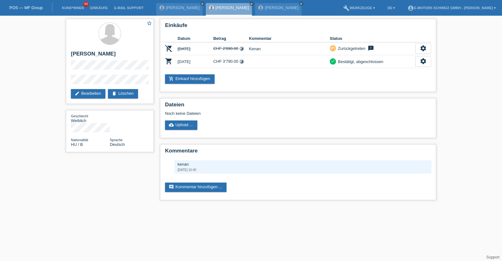
click at [98, 7] on link "Einkäufe" at bounding box center [99, 8] width 24 height 4
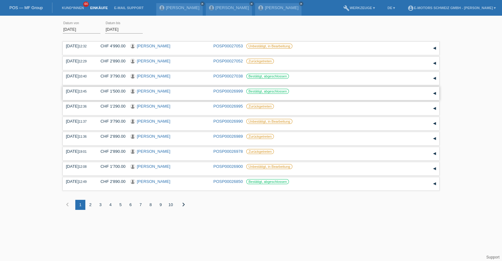
click at [152, 92] on link "[PERSON_NAME]" at bounding box center [154, 91] width 34 height 5
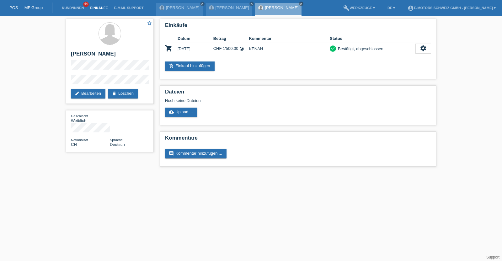
click at [101, 8] on link "Einkäufe" at bounding box center [99, 8] width 24 height 4
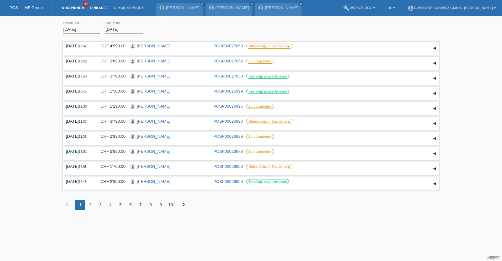
click at [71, 8] on link "Kund*innen" at bounding box center [73, 8] width 28 height 4
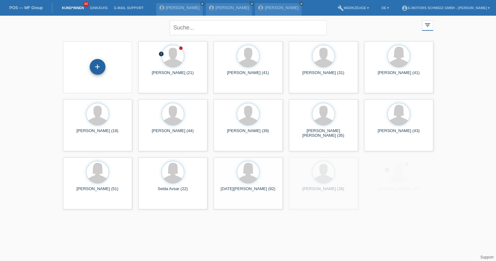
click at [99, 69] on div "+" at bounding box center [98, 67] width 16 height 16
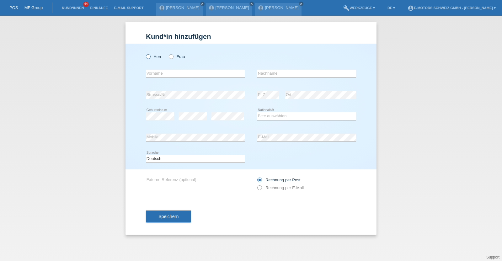
click at [150, 56] on label "Herr" at bounding box center [154, 56] width 16 height 5
click at [150, 56] on input "Herr" at bounding box center [148, 56] width 4 height 4
radio input "true"
click at [160, 73] on input "text" at bounding box center [195, 74] width 99 height 8
type input "Sebastian"
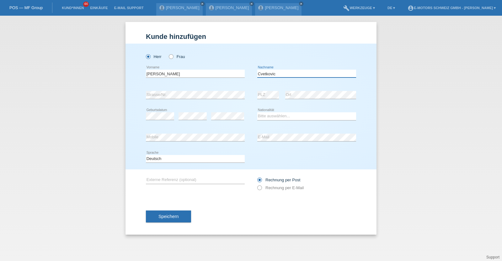
type input "Cvetkovic"
click at [151, 75] on input "Sebastian" at bounding box center [195, 74] width 99 height 8
click at [159, 74] on input "Szebastian" at bounding box center [195, 74] width 99 height 8
type input "Szebasztian"
click at [278, 116] on select "Bitte auswählen... Schweiz Deutschland Liechtenstein Österreich ------------ Af…" at bounding box center [306, 116] width 99 height 8
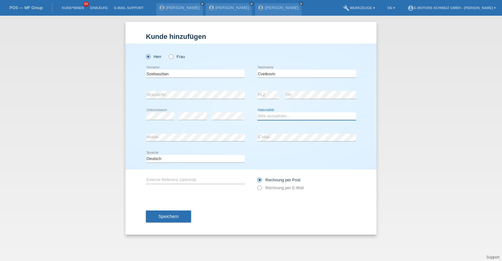
select select "HU"
click at [257, 112] on select "Bitte auswählen... Schweiz Deutschland Liechtenstein Österreich ------------ Af…" at bounding box center [306, 116] width 99 height 8
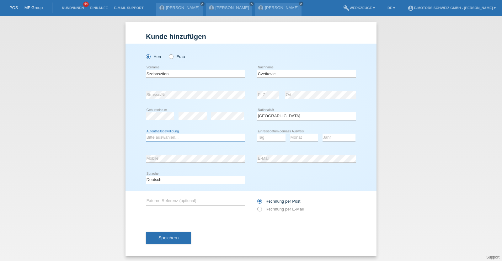
click at [198, 139] on select "Bitte auswählen... C B B - Flüchtlingsstatus Andere" at bounding box center [195, 138] width 99 height 8
select select "C"
click at [146, 134] on select "Bitte auswählen... C B B - Flüchtlingsstatus Andere" at bounding box center [195, 138] width 99 height 8
click at [259, 136] on select "Tag 01 02 03 04 05 06 07 08 09 10 11" at bounding box center [271, 138] width 28 height 8
click at [257, 134] on select "Tag 01 02 03 04 05 06 07 08 09 10 11" at bounding box center [271, 138] width 28 height 8
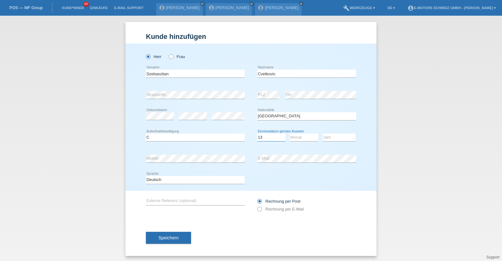
click at [263, 134] on select "Tag 01 02 03 04 05 06 07 08 09 10 11" at bounding box center [271, 138] width 28 height 8
select select "03"
click at [257, 134] on select "Tag 01 02 03 04 05 06 07 08 09 10 11" at bounding box center [271, 138] width 28 height 8
click at [298, 138] on select "Monat 01 02 03 04 05 06 07 08 09 10 11" at bounding box center [304, 138] width 28 height 8
select select "08"
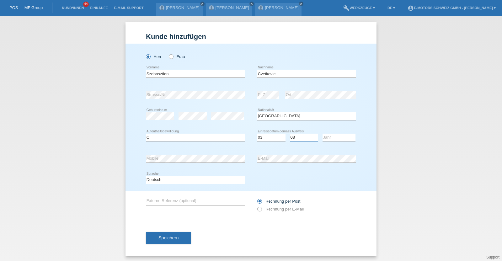
click at [290, 134] on select "Monat 01 02 03 04 05 06 07 08 09 10 11" at bounding box center [304, 138] width 28 height 8
click at [337, 140] on select "Jahr 2025 2024 2023 2022 2021 2020 2019 2018 2017 2016 2015 2014 2013 2012 2011…" at bounding box center [338, 138] width 33 height 8
select select "2014"
click at [322, 134] on select "Jahr 2025 2024 2023 2022 2021 2020 2019 2018 2017 2016 2015 2014 2013 2012 2011…" at bounding box center [338, 138] width 33 height 8
click at [154, 242] on button "Speichern" at bounding box center [168, 238] width 45 height 12
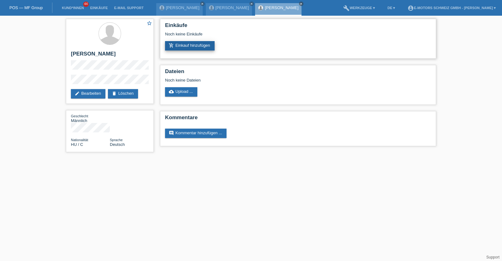
click at [184, 48] on link "add_shopping_cart Einkauf hinzufügen" at bounding box center [190, 45] width 50 height 9
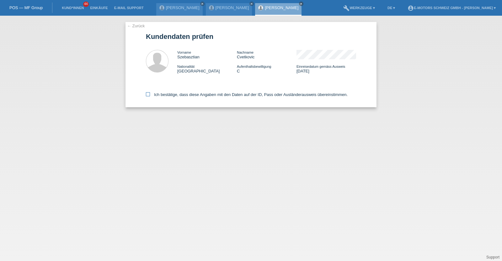
click at [188, 93] on label "Ich bestätige, dass diese Angaben mit den Daten auf der ID, Pass oder Ausländer…" at bounding box center [247, 94] width 202 height 5
click at [150, 93] on input "Ich bestätige, dass diese Angaben mit den Daten auf der ID, Pass oder Ausländer…" at bounding box center [148, 94] width 4 height 4
checkbox input "true"
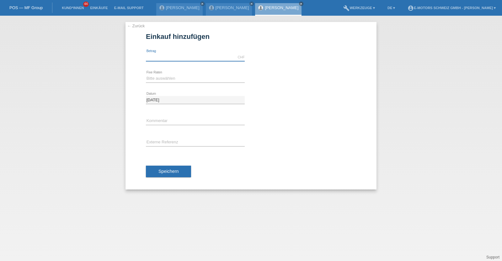
click at [202, 56] on input "text" at bounding box center [195, 57] width 99 height 8
type input "3990.00"
click at [170, 80] on select "Bitte auswählen 12 Raten 24 Raten 36 Raten 48 Raten" at bounding box center [195, 79] width 99 height 8
select select "214"
click at [146, 75] on select "Bitte auswählen 12 Raten 24 Raten 36 Raten 48 Raten" at bounding box center [195, 79] width 99 height 8
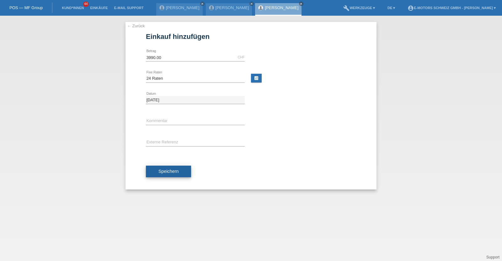
click at [173, 167] on button "Speichern" at bounding box center [168, 172] width 45 height 12
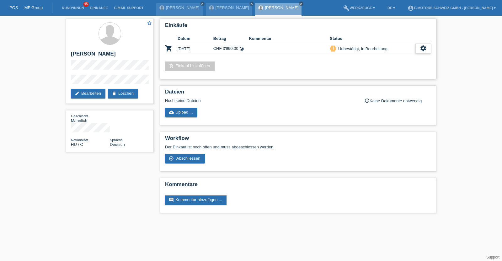
click at [428, 45] on div "settings" at bounding box center [423, 49] width 16 height 10
click at [373, 87] on span "Kunde ist vom Kauf zurückgetreten..." at bounding box center [394, 86] width 69 height 8
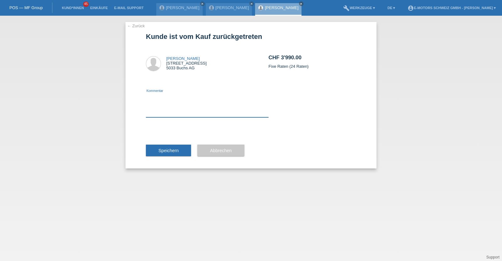
click at [186, 110] on textarea at bounding box center [207, 105] width 123 height 24
type textarea "Kenan"
click at [172, 148] on span "Speichern" at bounding box center [168, 150] width 20 height 5
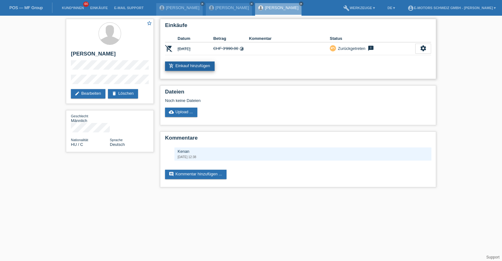
click at [182, 68] on link "add_shopping_cart Einkauf hinzufügen" at bounding box center [190, 65] width 50 height 9
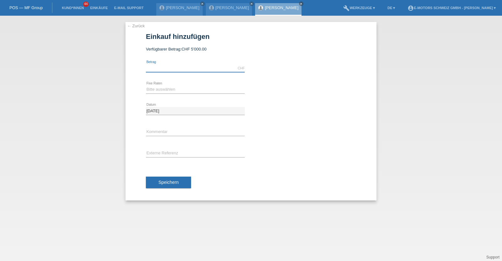
click at [195, 67] on input "text" at bounding box center [195, 68] width 99 height 8
click at [253, 2] on icon "close" at bounding box center [251, 3] width 3 height 3
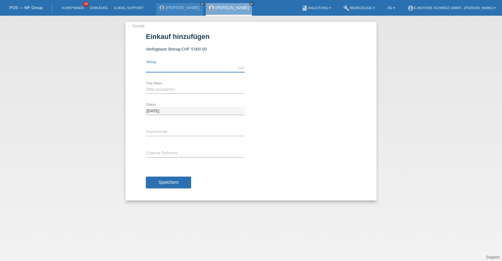
click at [189, 67] on input "text" at bounding box center [195, 68] width 99 height 8
type input "4990.00"
click at [153, 88] on select "Bitte auswählen 12 Raten 24 Raten 36 Raten 48 Raten" at bounding box center [195, 90] width 99 height 8
select select "216"
click at [146, 86] on select "Bitte auswählen 12 Raten 24 Raten 36 Raten 48 Raten" at bounding box center [195, 90] width 99 height 8
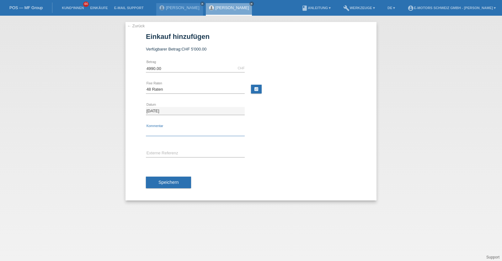
click at [166, 134] on input "text" at bounding box center [195, 132] width 99 height 8
type input "KENAN"
click at [161, 180] on span "Speichern" at bounding box center [168, 182] width 20 height 5
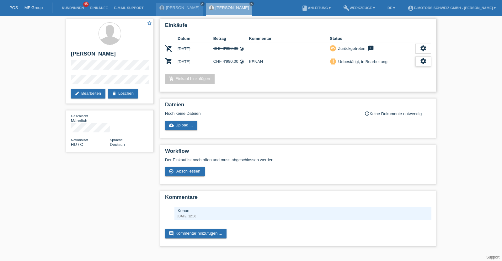
click at [422, 59] on icon "settings" at bounding box center [422, 61] width 7 height 7
click at [373, 89] on span "Abschliessen" at bounding box center [373, 90] width 26 height 8
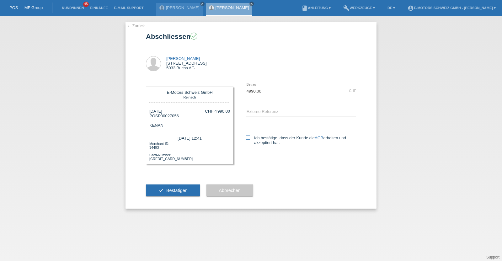
click at [247, 139] on icon at bounding box center [248, 137] width 4 height 4
click at [247, 139] on input "Ich bestätige, dass der Kunde die AGB erhalten und akzeptiert hat." at bounding box center [248, 137] width 4 height 4
checkbox input "true"
click at [172, 190] on span "Bestätigen" at bounding box center [176, 190] width 21 height 5
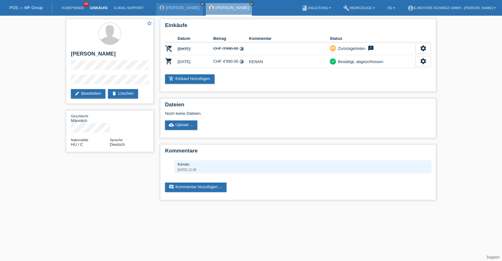
click at [98, 7] on link "Einkäufe" at bounding box center [99, 8] width 24 height 4
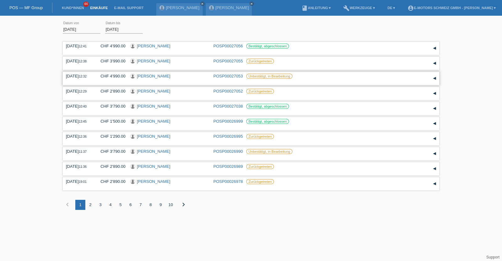
click at [158, 76] on link "[PERSON_NAME]" at bounding box center [154, 76] width 34 height 5
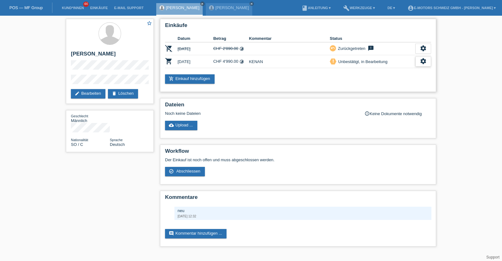
click at [421, 58] on icon "settings" at bounding box center [422, 61] width 7 height 7
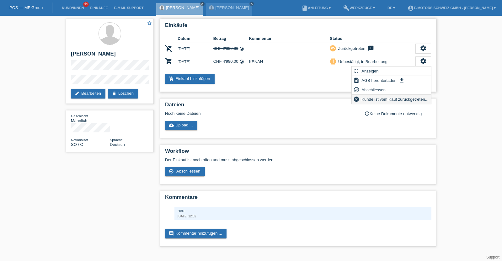
click at [368, 99] on span "Kunde ist vom Kauf zurückgetreten..." at bounding box center [394, 99] width 69 height 8
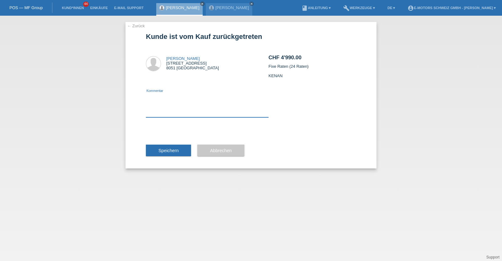
click at [213, 113] on textarea at bounding box center [207, 105] width 123 height 24
type textarea "Neu"
click at [176, 149] on span "Speichern" at bounding box center [168, 150] width 20 height 5
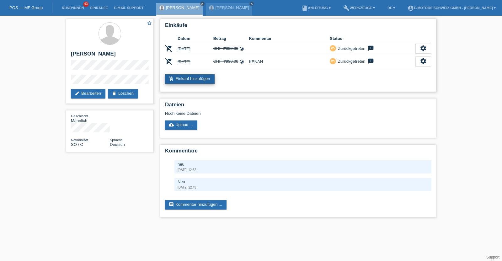
click at [200, 78] on link "add_shopping_cart Einkauf hinzufügen" at bounding box center [190, 78] width 50 height 9
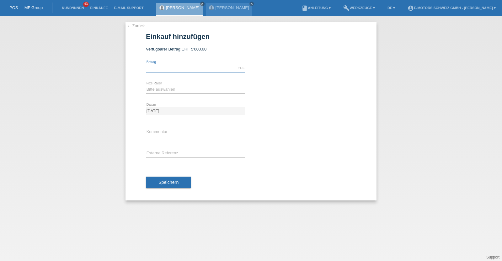
click at [187, 65] on input "text" at bounding box center [195, 68] width 99 height 8
click at [94, 7] on link "Einkäufe" at bounding box center [99, 8] width 24 height 4
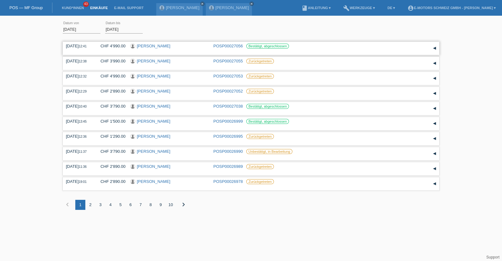
click at [159, 44] on link "[PERSON_NAME]" at bounding box center [154, 46] width 34 height 5
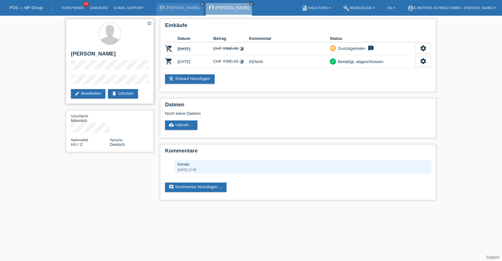
click at [87, 54] on h2 "[PERSON_NAME]" at bounding box center [110, 55] width 78 height 9
drag, startPoint x: 87, startPoint y: 54, endPoint x: 114, endPoint y: 57, distance: 27.5
click at [114, 57] on h2 "[PERSON_NAME]" at bounding box center [110, 55] width 78 height 9
copy h2 "[PERSON_NAME]"
click at [98, 7] on link "Einkäufe" at bounding box center [99, 8] width 24 height 4
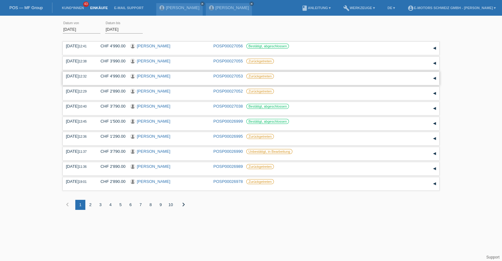
click at [159, 75] on link "[PERSON_NAME]" at bounding box center [154, 76] width 34 height 5
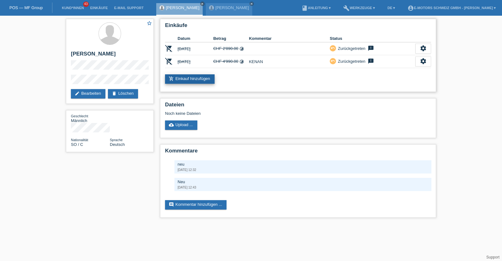
click at [190, 80] on link "add_shopping_cart Einkauf hinzufügen" at bounding box center [190, 78] width 50 height 9
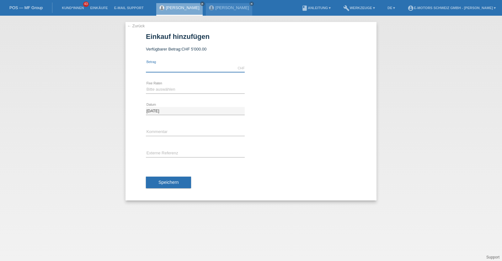
click at [181, 65] on input "text" at bounding box center [195, 68] width 99 height 8
type input "3790.00"
click at [163, 93] on div "Bitte auswählen 12 Raten 24 Raten 36 Raten 48 Raten error Fixe Raten" at bounding box center [195, 90] width 99 height 8
select select "216"
click at [146, 86] on select "Bitte auswählen 12 Raten 24 Raten 36 Raten 48 Raten" at bounding box center [195, 90] width 99 height 8
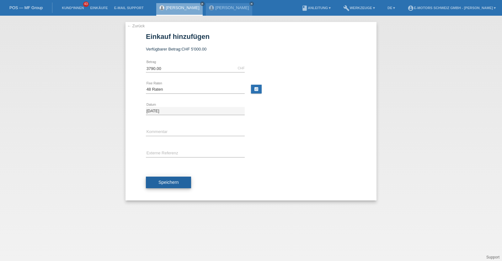
click at [167, 180] on span "Speichern" at bounding box center [168, 182] width 20 height 5
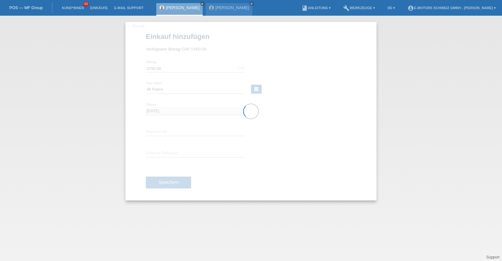
click at [157, 126] on div at bounding box center [250, 111] width 251 height 178
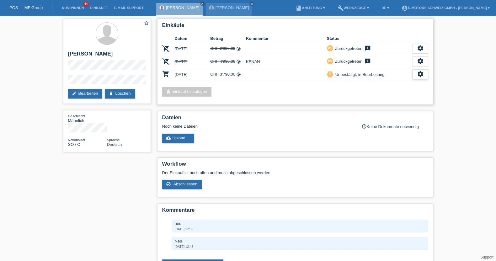
click at [416, 72] on div "settings" at bounding box center [420, 74] width 16 height 10
click at [371, 100] on span "Abschliessen" at bounding box center [370, 102] width 26 height 8
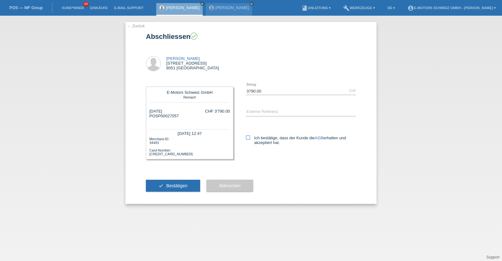
click at [246, 140] on label "Ich bestätige, dass der Kunde die AGB erhalten und akzeptiert hat." at bounding box center [301, 139] width 110 height 9
click at [246, 140] on input "Ich bestätige, dass der Kunde die AGB erhalten und akzeptiert hat." at bounding box center [248, 137] width 4 height 4
checkbox input "true"
click at [258, 113] on input "text" at bounding box center [301, 112] width 110 height 8
click at [178, 186] on span "Bestätigen" at bounding box center [176, 185] width 21 height 5
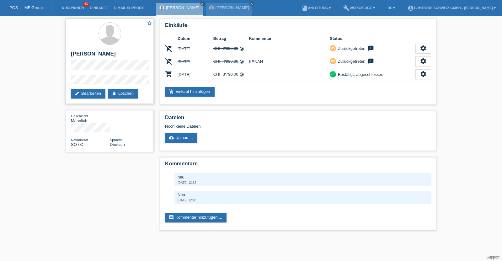
click at [81, 55] on h2 "[PERSON_NAME]" at bounding box center [110, 55] width 78 height 9
drag, startPoint x: 81, startPoint y: 55, endPoint x: 127, endPoint y: 55, distance: 46.1
click at [127, 55] on h2 "[PERSON_NAME]" at bounding box center [110, 55] width 78 height 9
copy h2 "[PERSON_NAME]"
click at [422, 74] on icon "settings" at bounding box center [422, 74] width 7 height 7
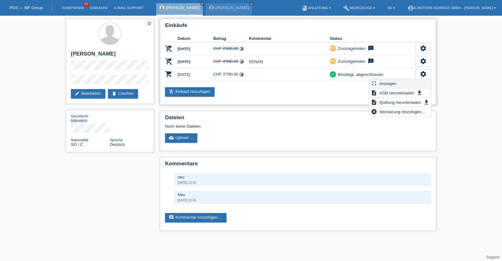
click at [399, 83] on div "fullscreen Anzeigen" at bounding box center [399, 83] width 61 height 9
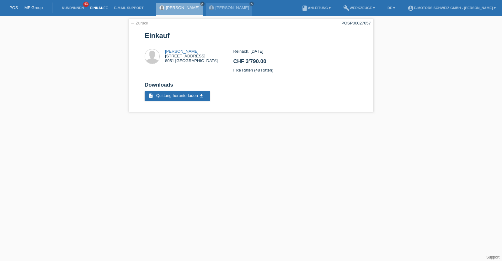
click at [96, 7] on link "Einkäufe" at bounding box center [99, 8] width 24 height 4
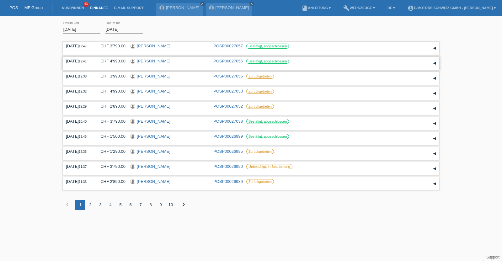
click at [165, 60] on link "[PERSON_NAME]" at bounding box center [154, 61] width 34 height 5
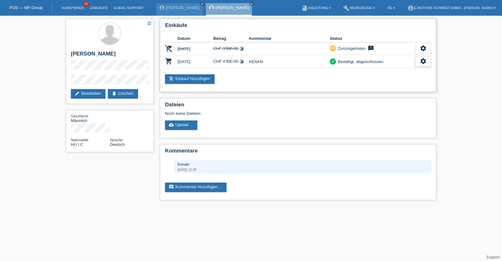
click at [421, 60] on icon "settings" at bounding box center [422, 61] width 7 height 7
click at [396, 69] on span "Anzeigen" at bounding box center [387, 71] width 19 height 8
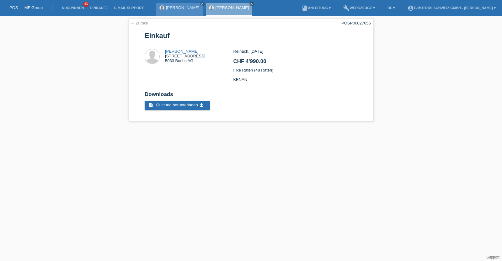
click at [178, 7] on link "[PERSON_NAME]" at bounding box center [183, 7] width 34 height 5
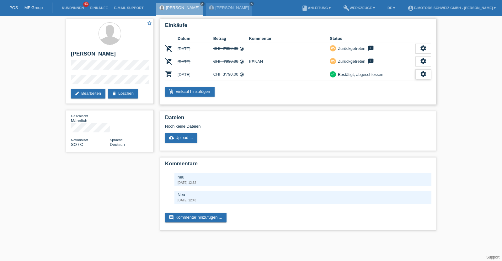
click at [417, 76] on div "settings" at bounding box center [423, 74] width 16 height 10
click at [403, 83] on div "fullscreen Anzeigen" at bounding box center [399, 83] width 61 height 9
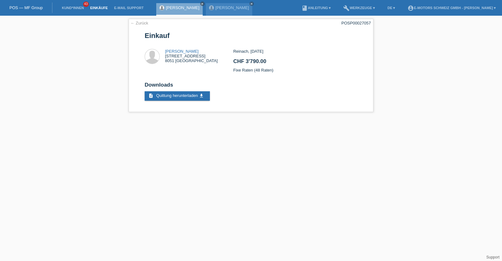
click at [101, 8] on link "Einkäufe" at bounding box center [99, 8] width 24 height 4
